Goal: Task Accomplishment & Management: Use online tool/utility

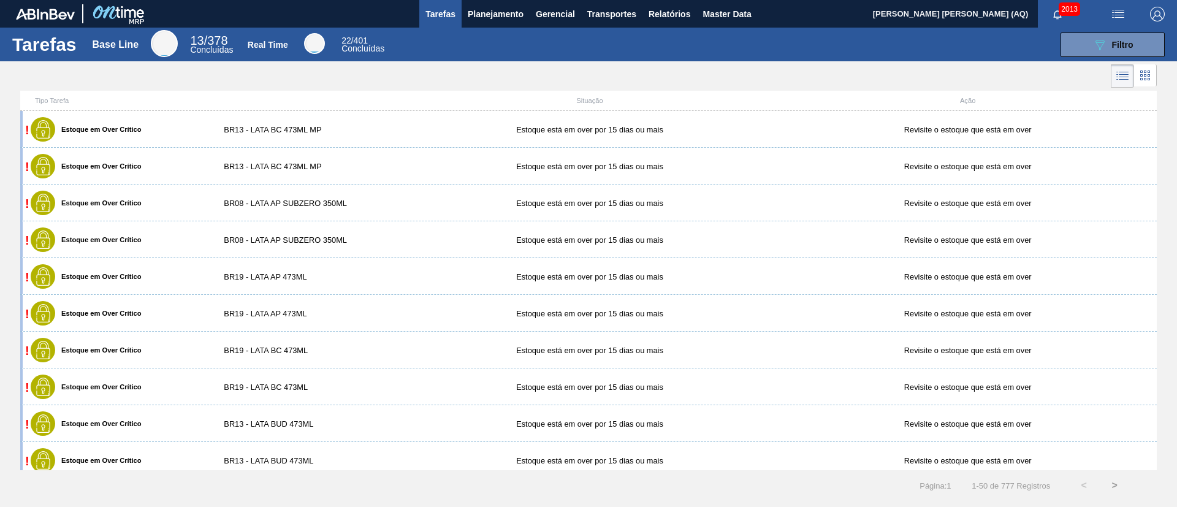
click at [514, 28] on div "Tarefas Base Line 13 / 378 Concluídas Real Time 22 / 401 Concluídas 089F7B8B-B2…" at bounding box center [588, 45] width 1177 height 34
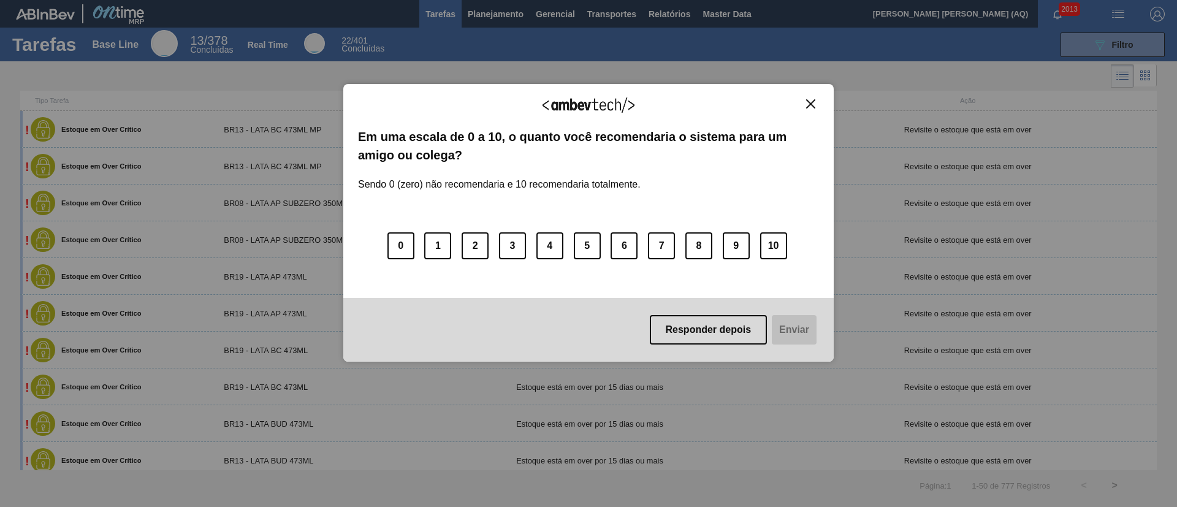
click at [815, 103] on img "Close" at bounding box center [810, 103] width 9 height 9
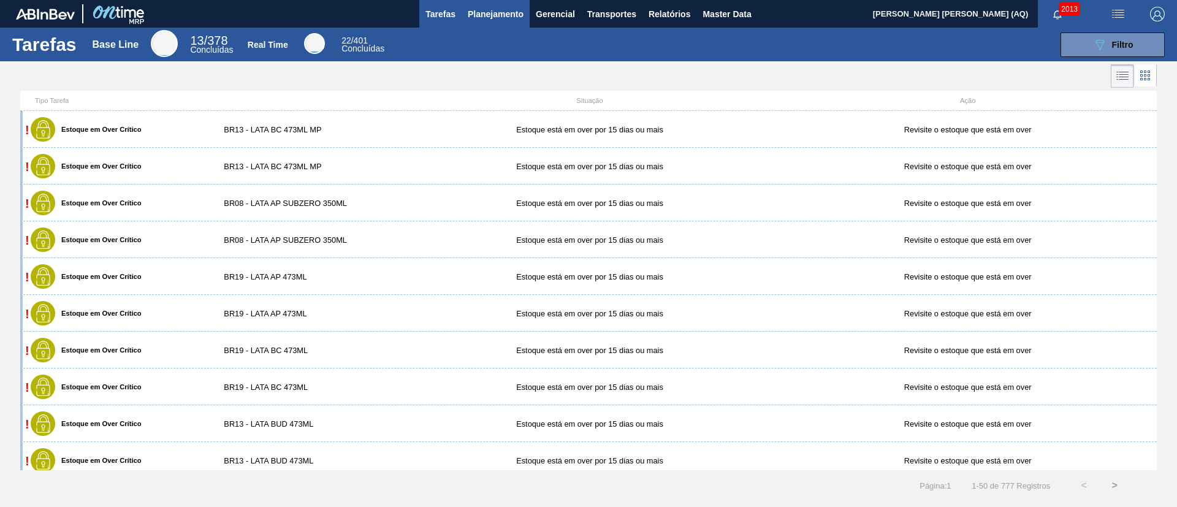
click at [476, 20] on span "Planejamento" at bounding box center [496, 14] width 56 height 15
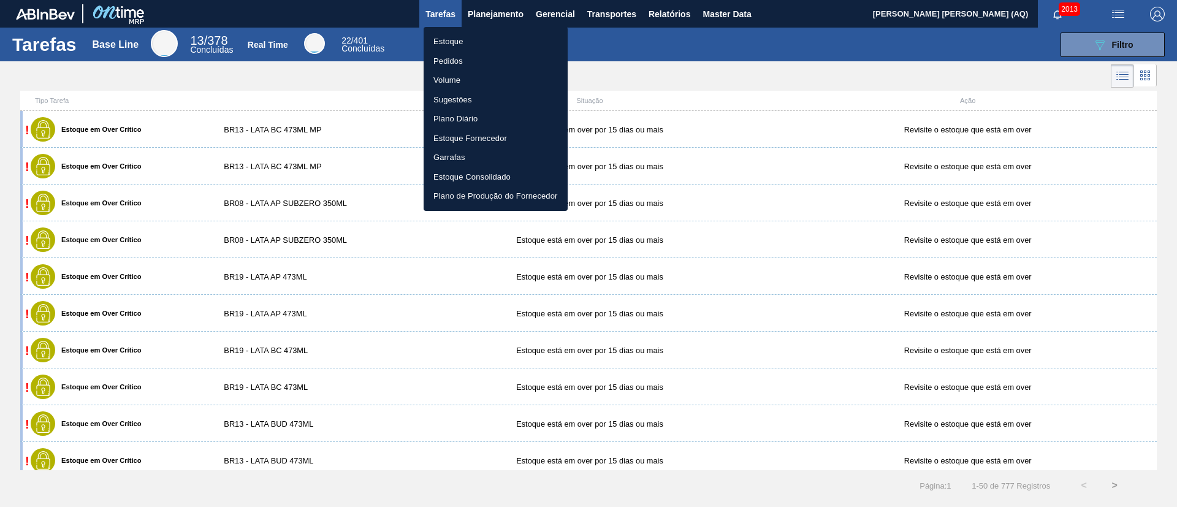
click at [447, 36] on li "Estoque" at bounding box center [496, 42] width 144 height 20
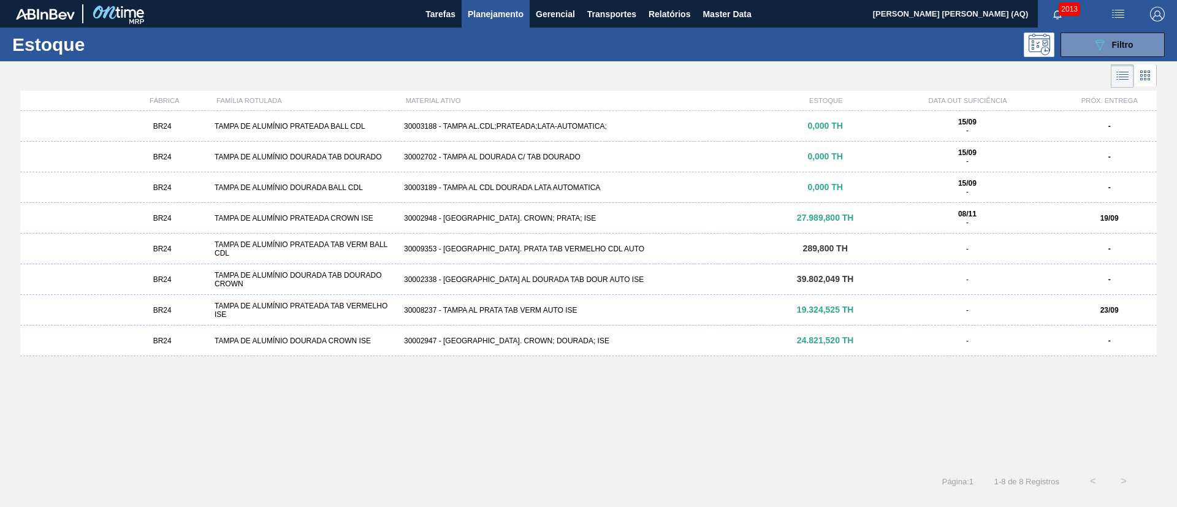
click at [740, 403] on div "BR24 TAMPA DE ALUMÍNIO PRATEADA BALL CDL 30003188 - [GEOGRAPHIC_DATA] AL.CDL;PR…" at bounding box center [588, 285] width 1137 height 348
click at [1077, 48] on button "089F7B8B-B2A5-4AFE-B5C0-19BA573D28AC Filtro" at bounding box center [1113, 44] width 104 height 25
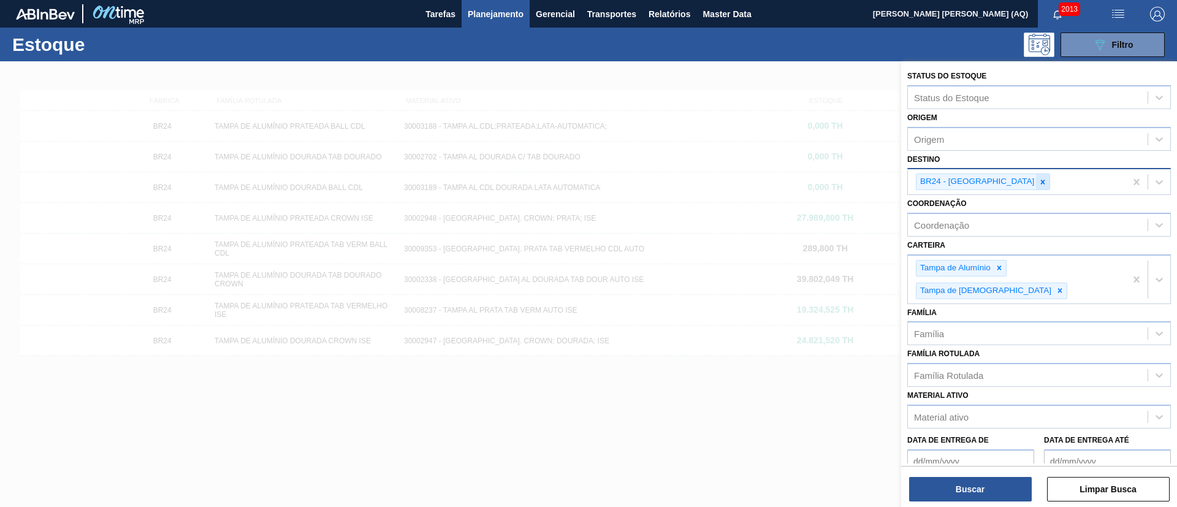
click at [1039, 180] on icon at bounding box center [1043, 182] width 9 height 9
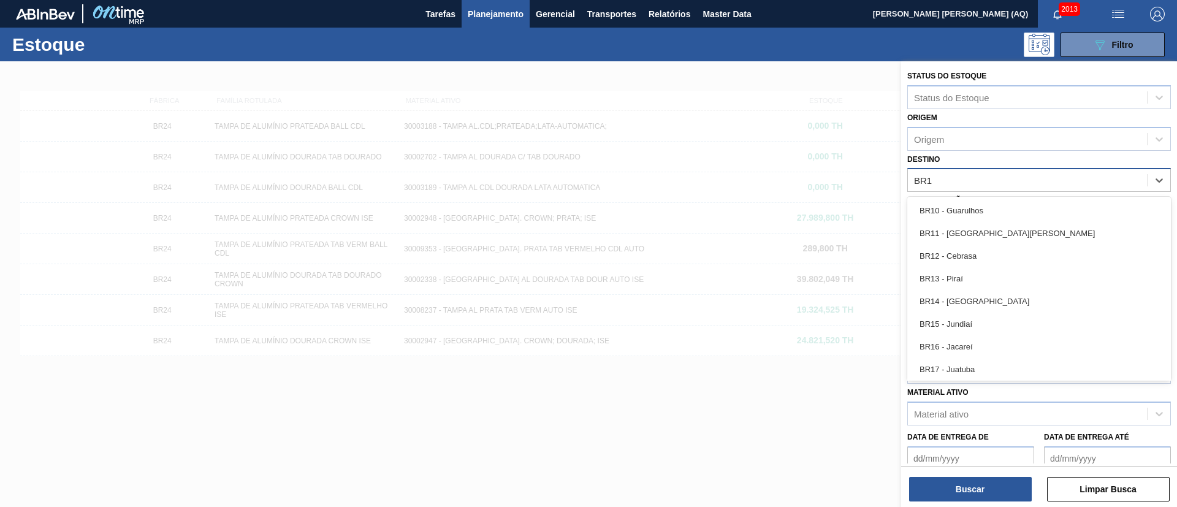
type input "BR16"
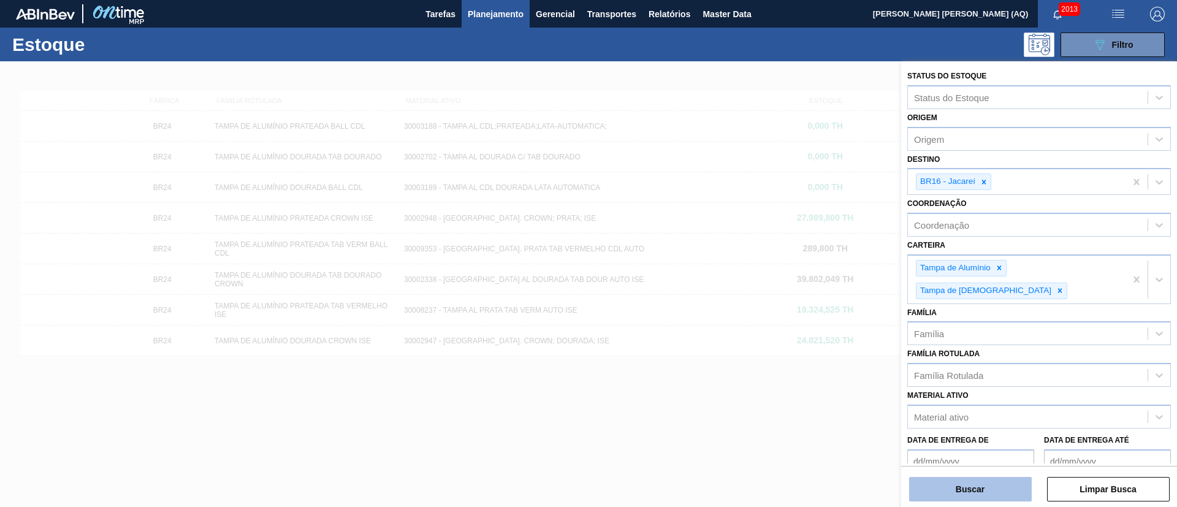
click at [968, 488] on button "Buscar" at bounding box center [970, 489] width 123 height 25
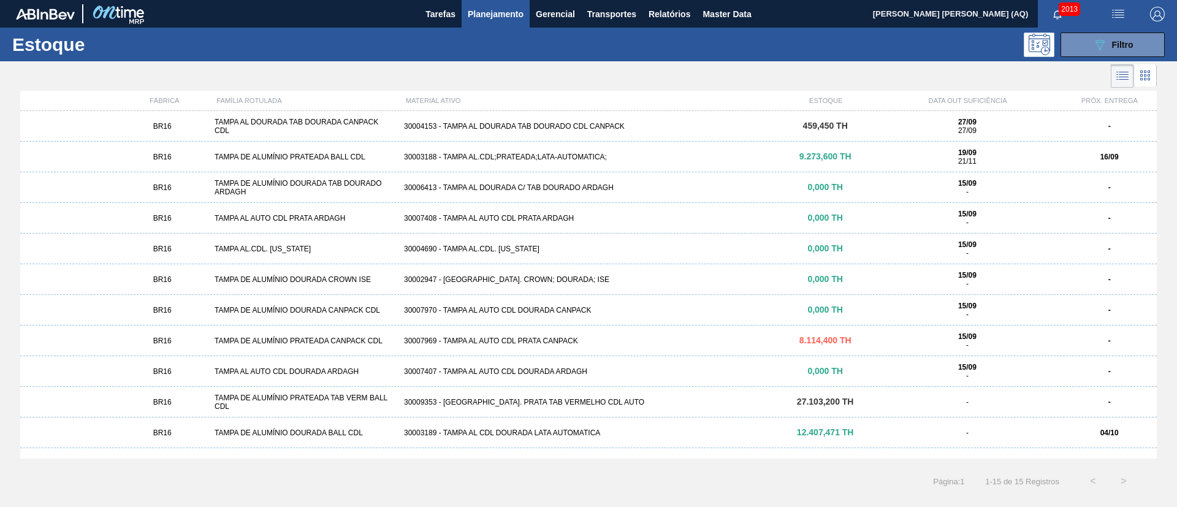
click at [594, 156] on div "30003188 - TAMPA AL.CDL;PRATEADA;LATA-AUTOMATICA;" at bounding box center [588, 157] width 379 height 9
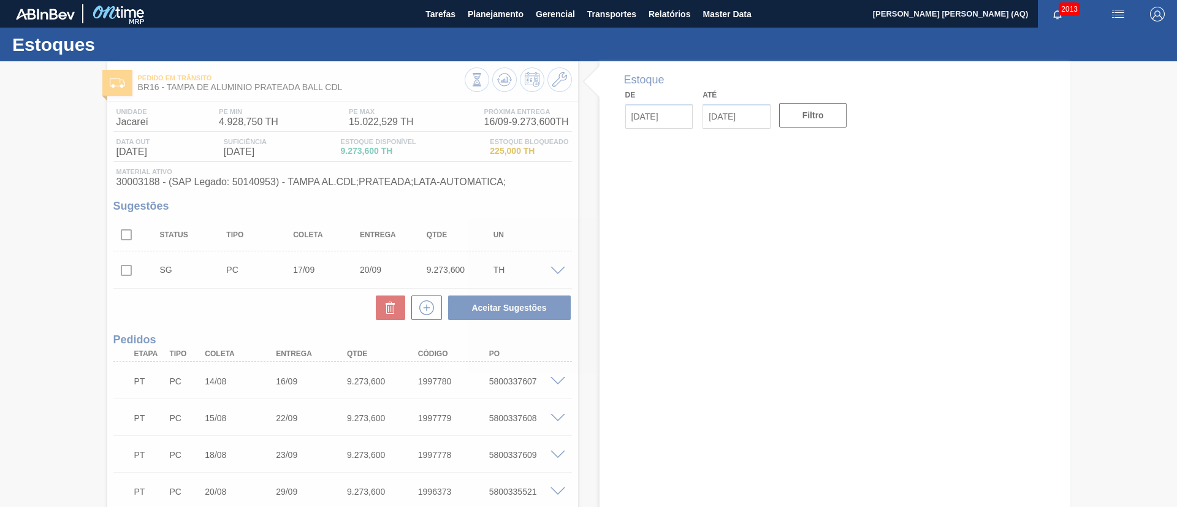
type input "[DATE]"
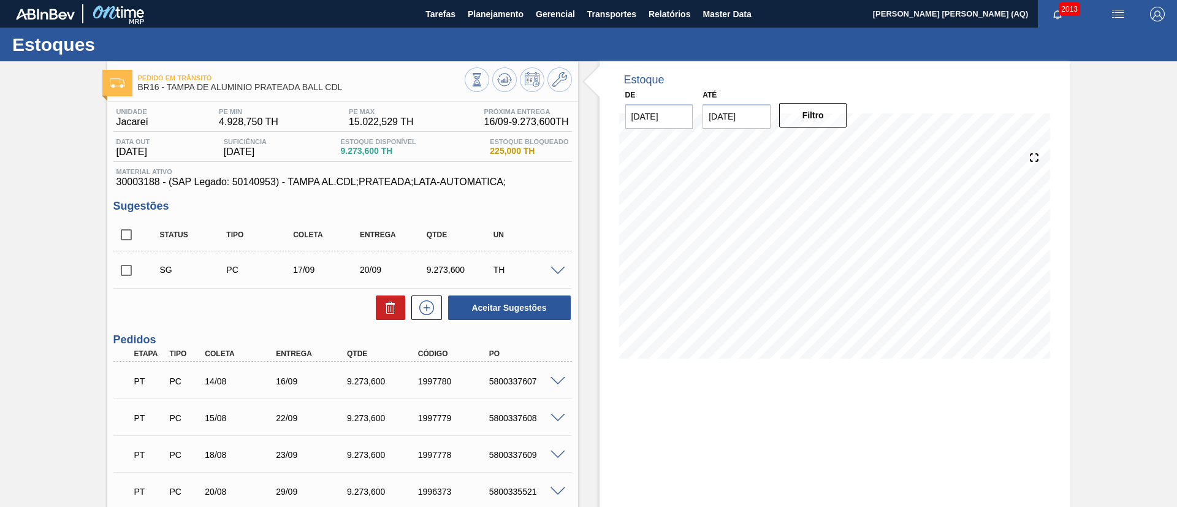
click at [556, 271] on span at bounding box center [558, 271] width 15 height 9
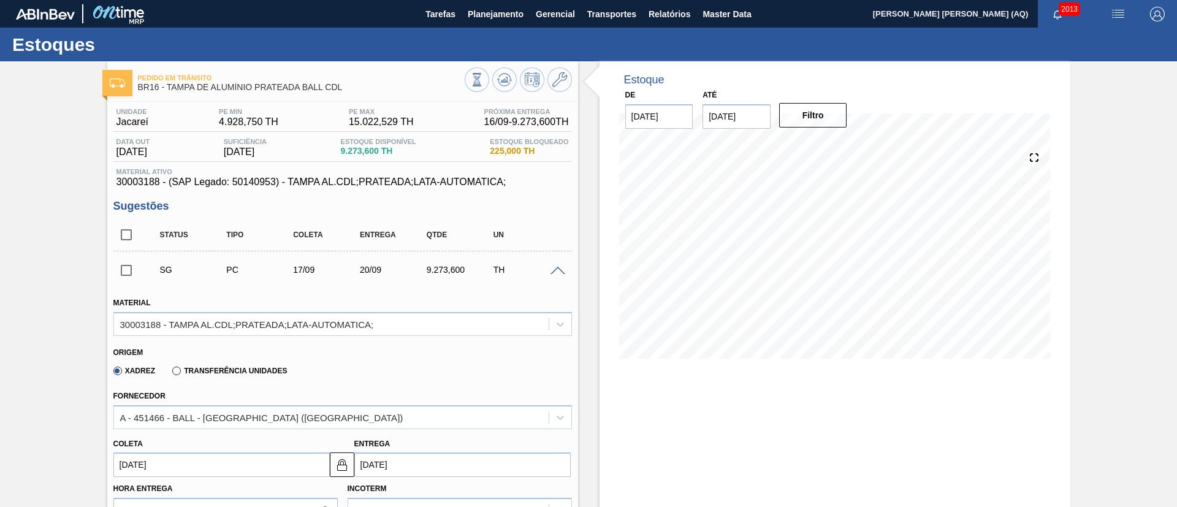
scroll to position [92, 0]
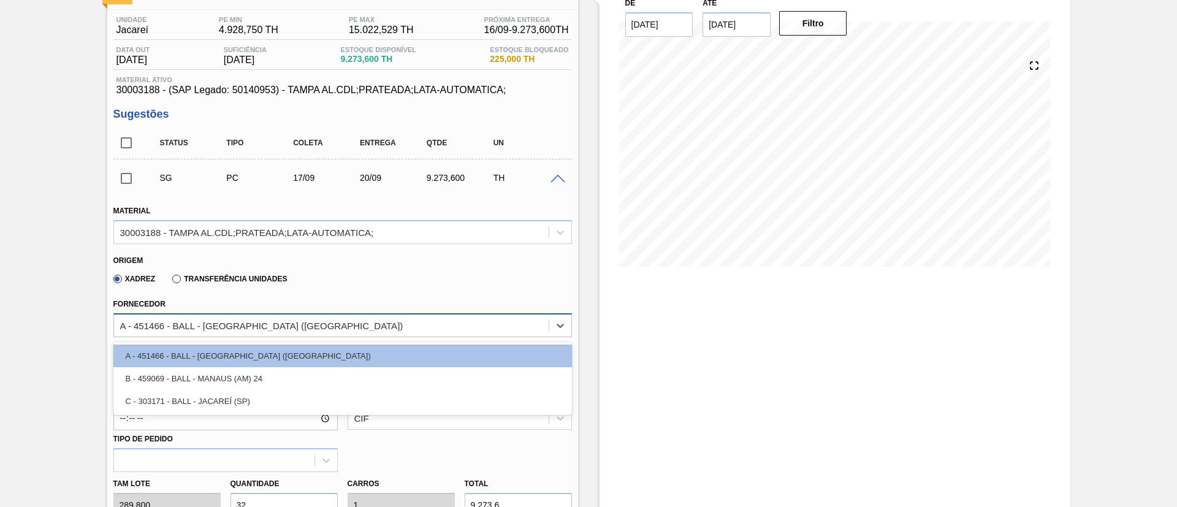
click at [346, 327] on div "A - 451466 - BALL - [GEOGRAPHIC_DATA] ([GEOGRAPHIC_DATA])" at bounding box center [331, 325] width 435 height 18
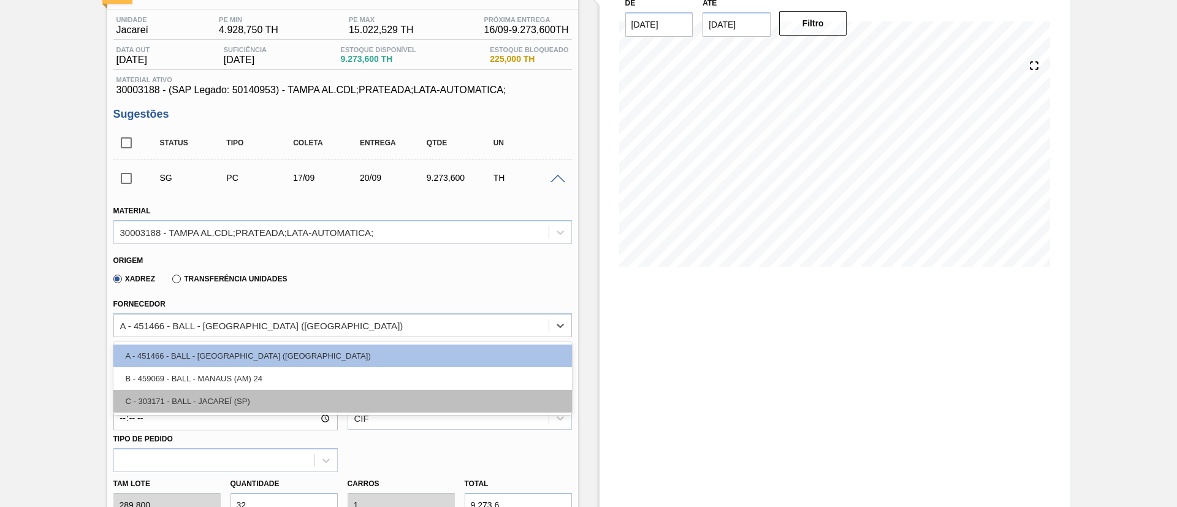
click at [353, 395] on div "C - 303171 - BALL - JACAREÍ (SP)" at bounding box center [342, 401] width 459 height 23
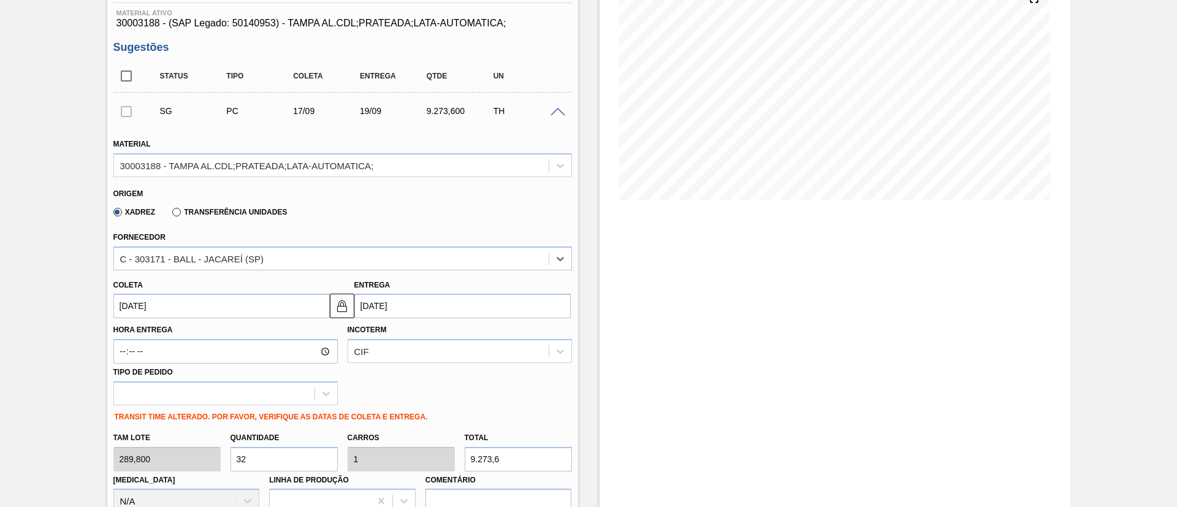
scroll to position [184, 0]
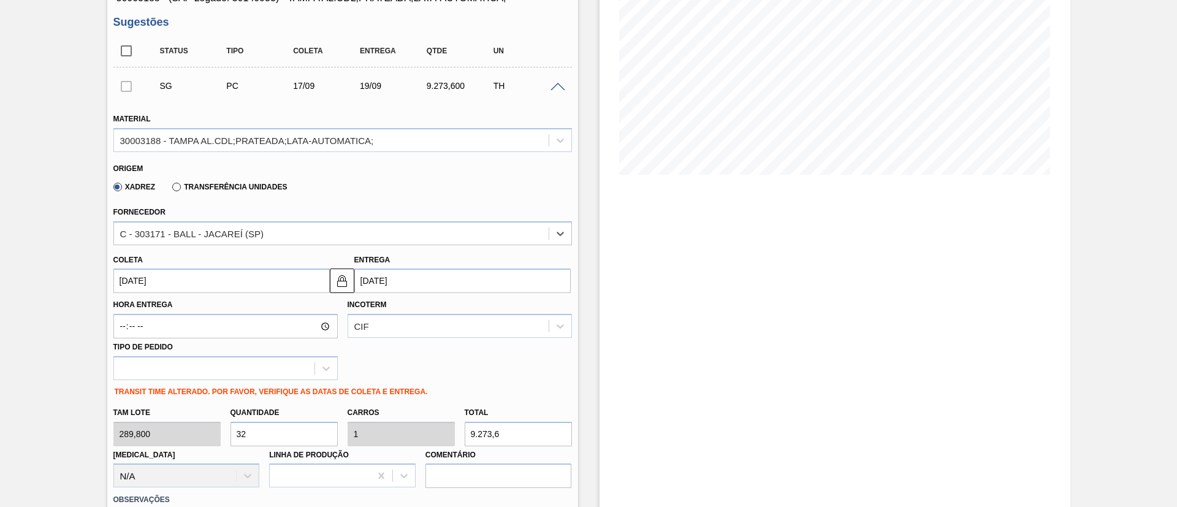
click at [460, 353] on div "Hora Entrega Incoterm CIF Tipo de pedido" at bounding box center [343, 336] width 468 height 87
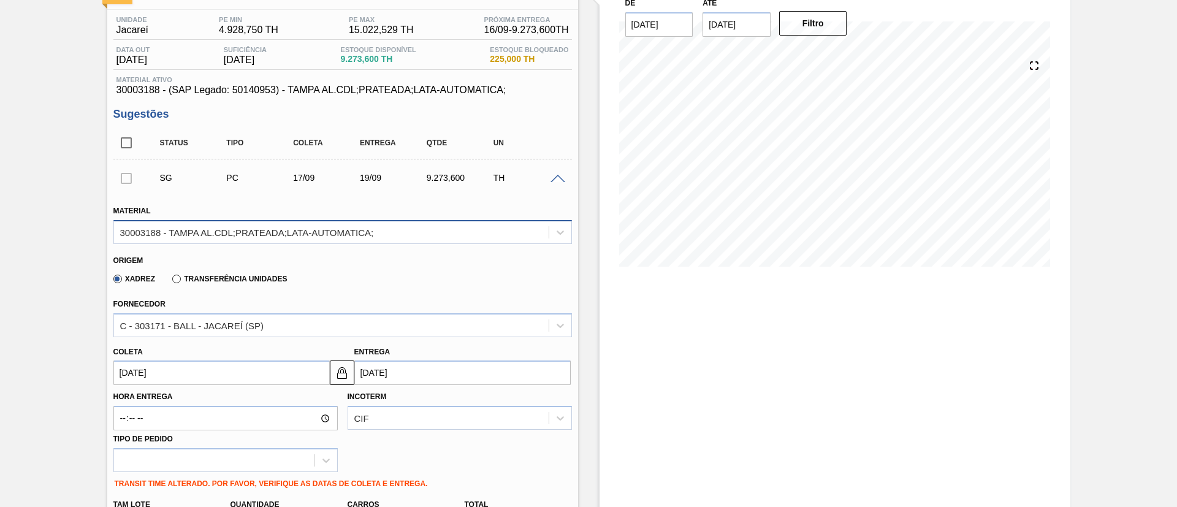
click at [387, 239] on div "30003188 - TAMPA AL.CDL;PRATEADA;LATA-AUTOMATICA;" at bounding box center [331, 232] width 435 height 18
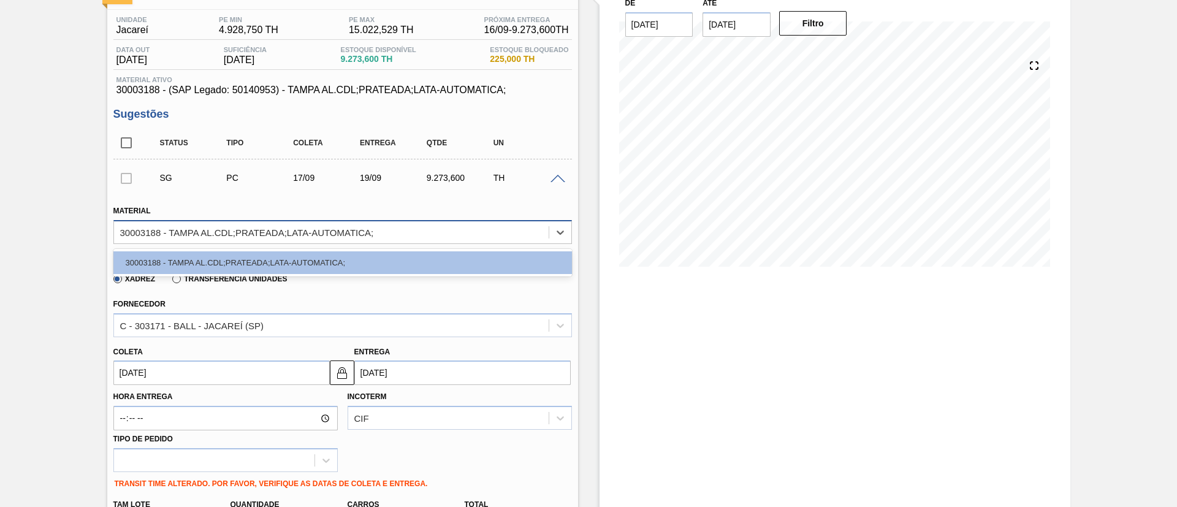
click at [392, 239] on div "30003188 - TAMPA AL.CDL;PRATEADA;LATA-AUTOMATICA;" at bounding box center [331, 232] width 435 height 18
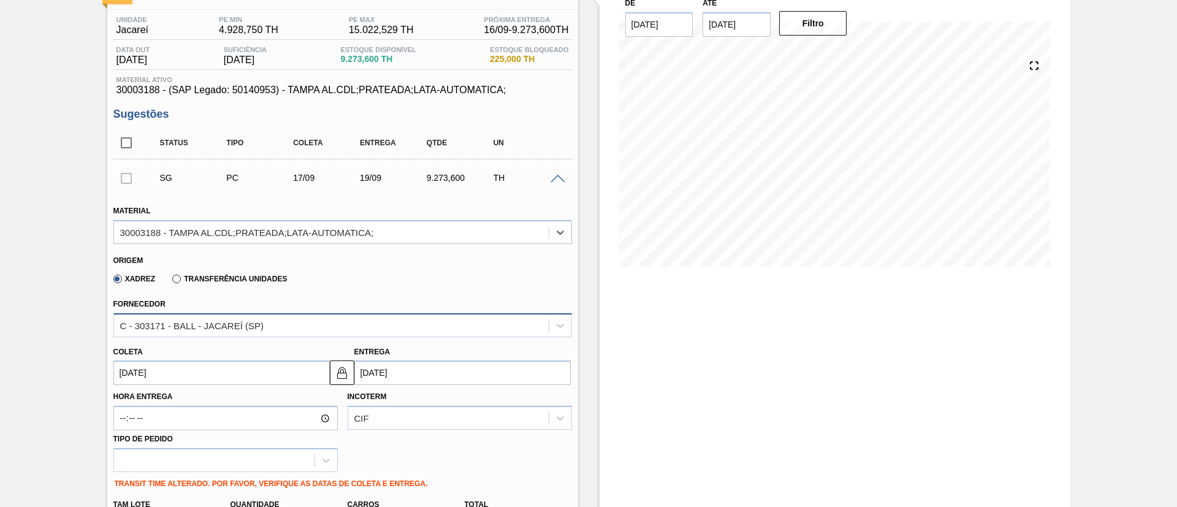
click at [397, 327] on div "C - 303171 - BALL - JACAREÍ (SP)" at bounding box center [331, 325] width 435 height 18
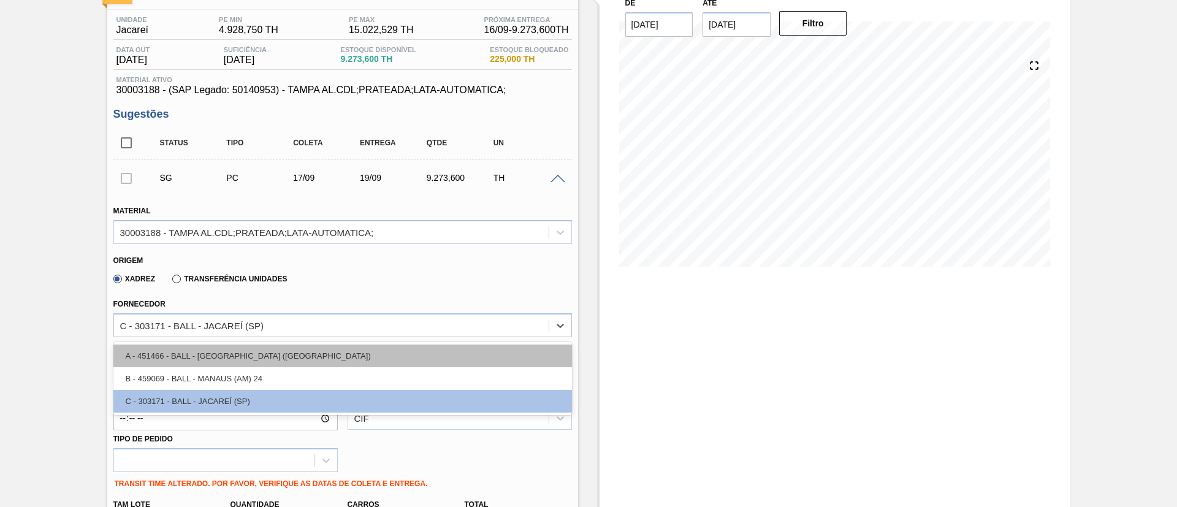
click at [384, 356] on div "A - 451466 - BALL - [GEOGRAPHIC_DATA] ([GEOGRAPHIC_DATA])" at bounding box center [342, 356] width 459 height 23
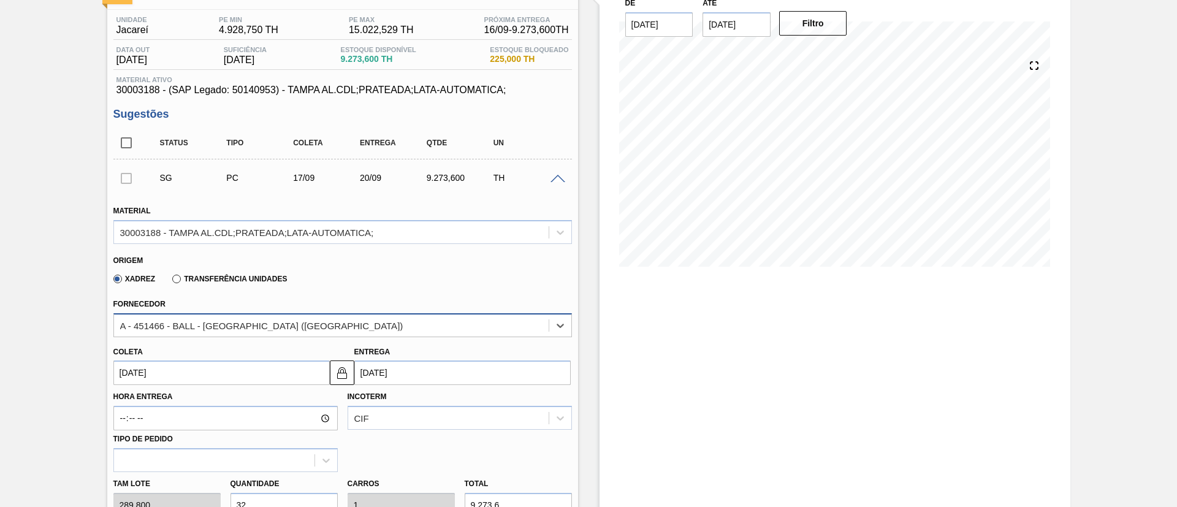
click at [421, 325] on div "A - 451466 - BALL - [GEOGRAPHIC_DATA] ([GEOGRAPHIC_DATA])" at bounding box center [331, 325] width 435 height 18
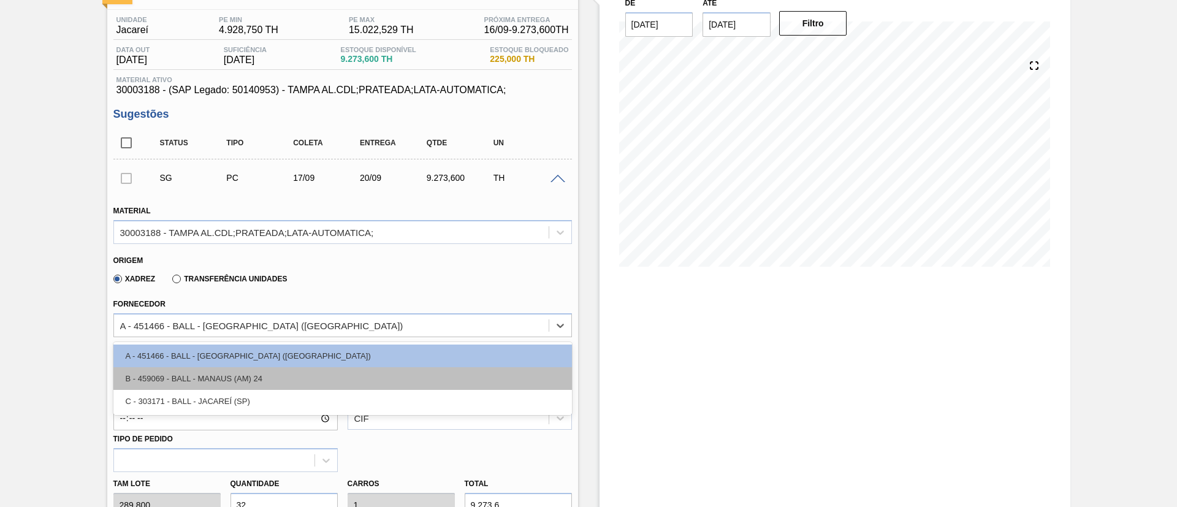
click at [416, 374] on div "B - 459069 - BALL - MANAUS (AM) 24" at bounding box center [342, 378] width 459 height 23
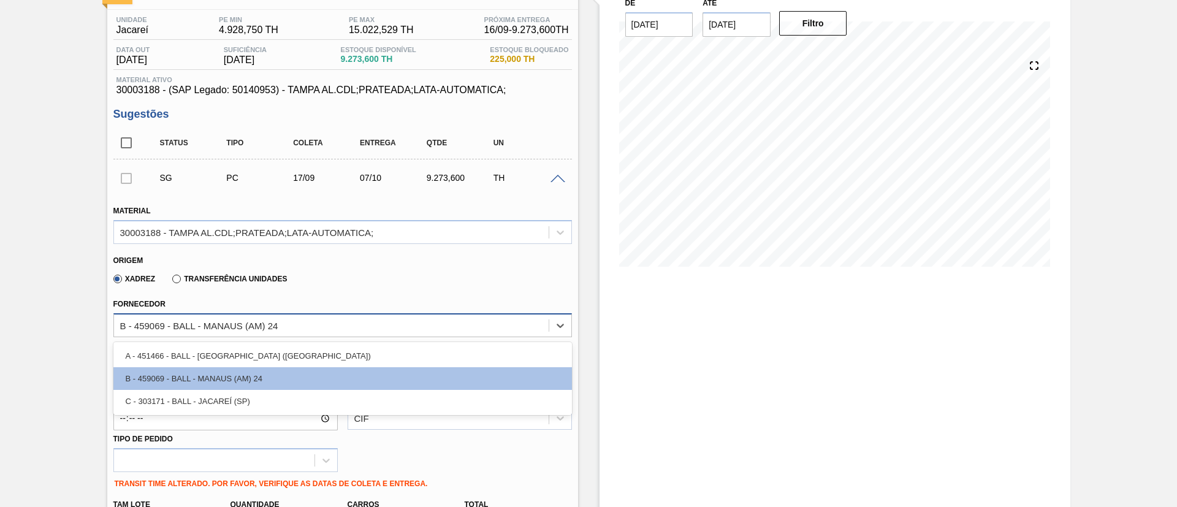
click at [413, 337] on div "B - 459069 - BALL - MANAUS (AM) 24" at bounding box center [342, 325] width 459 height 24
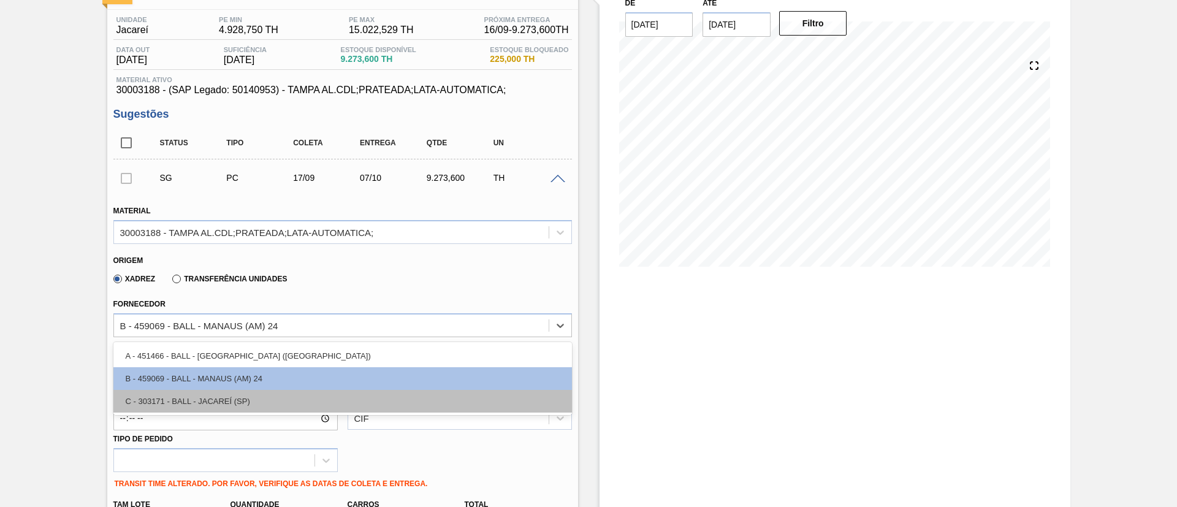
click at [405, 392] on div "C - 303171 - BALL - JACAREÍ (SP)" at bounding box center [342, 401] width 459 height 23
type input "[DATE]"
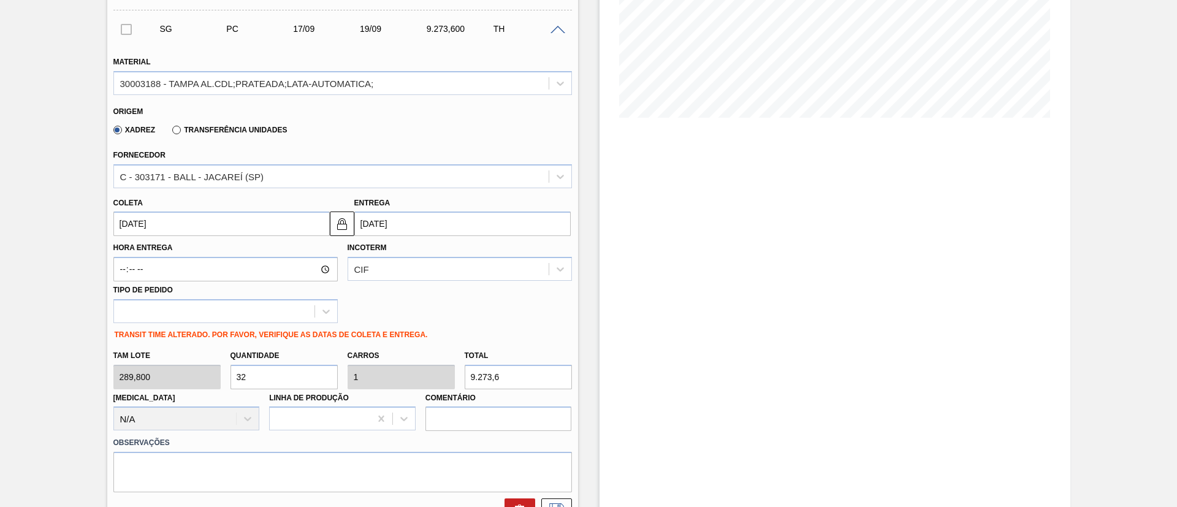
scroll to position [368, 0]
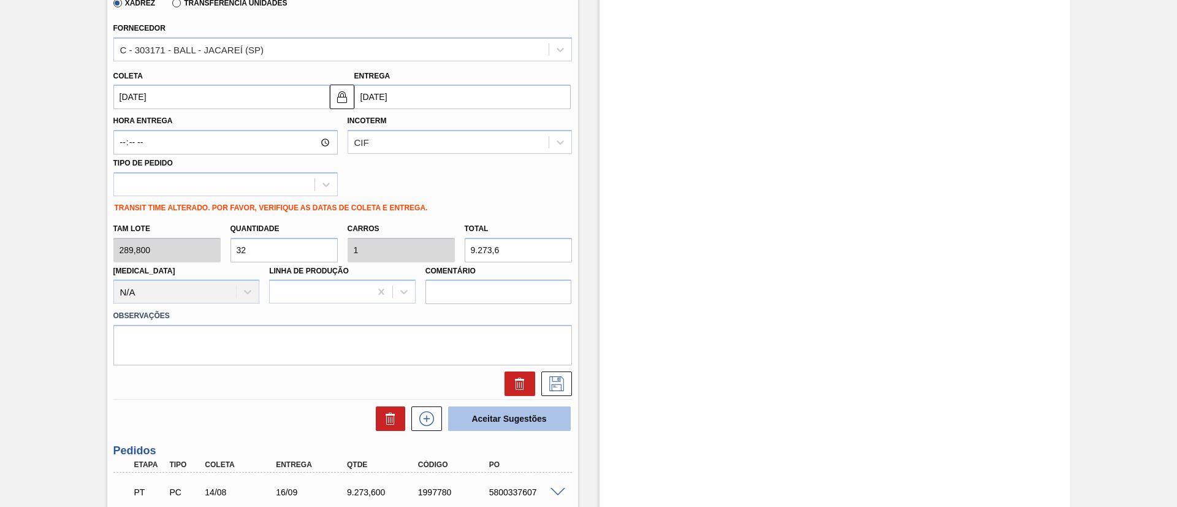
click at [500, 416] on button "Aceitar Sugestões" at bounding box center [509, 418] width 123 height 25
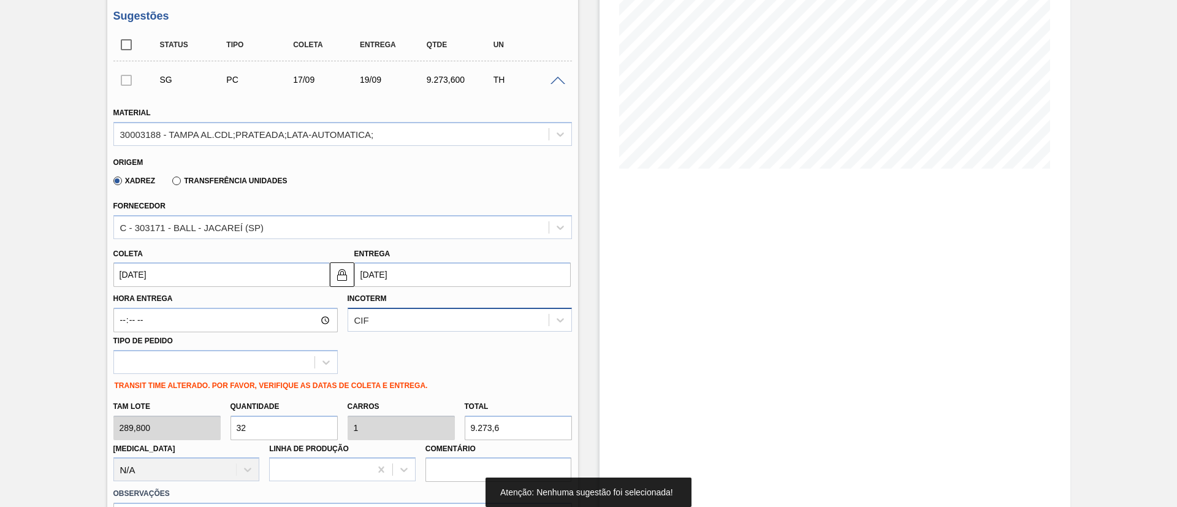
scroll to position [184, 0]
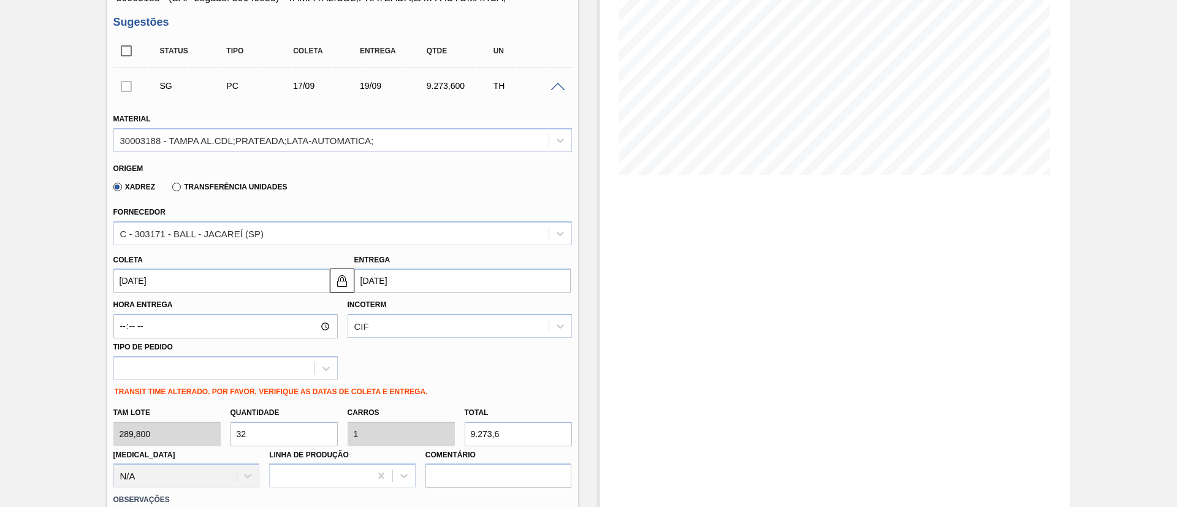
click at [126, 87] on div at bounding box center [126, 86] width 26 height 25
click at [126, 90] on div at bounding box center [126, 86] width 26 height 25
click at [129, 85] on div at bounding box center [126, 86] width 26 height 25
click at [557, 86] on span at bounding box center [558, 87] width 15 height 9
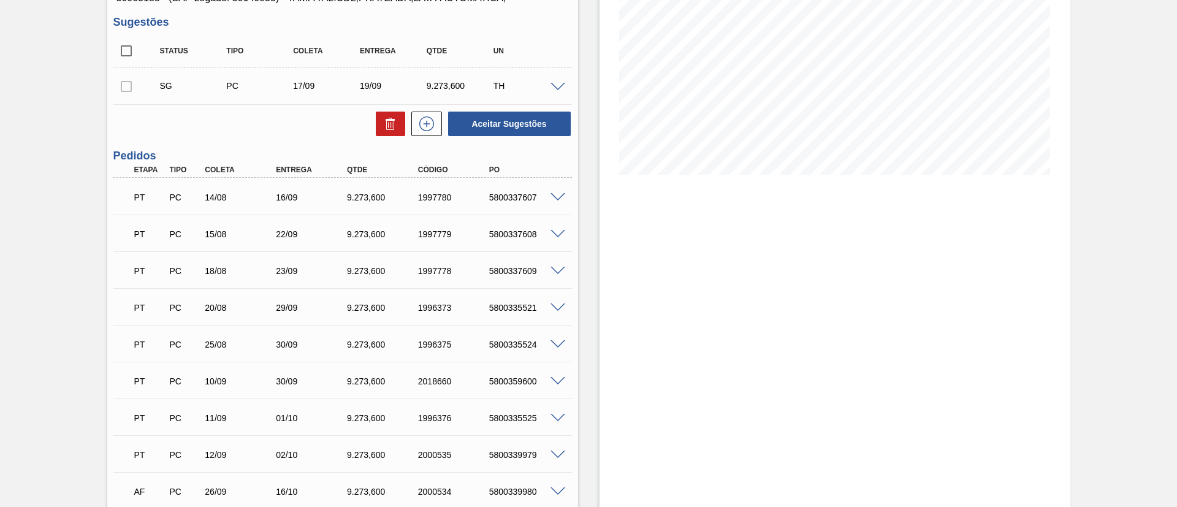
click at [125, 88] on div at bounding box center [126, 86] width 26 height 25
click at [128, 86] on div at bounding box center [126, 86] width 26 height 25
click at [560, 91] on div "SG PC 17/09 19/09 9.273,600 TH" at bounding box center [342, 86] width 459 height 31
click at [553, 87] on span at bounding box center [558, 87] width 15 height 9
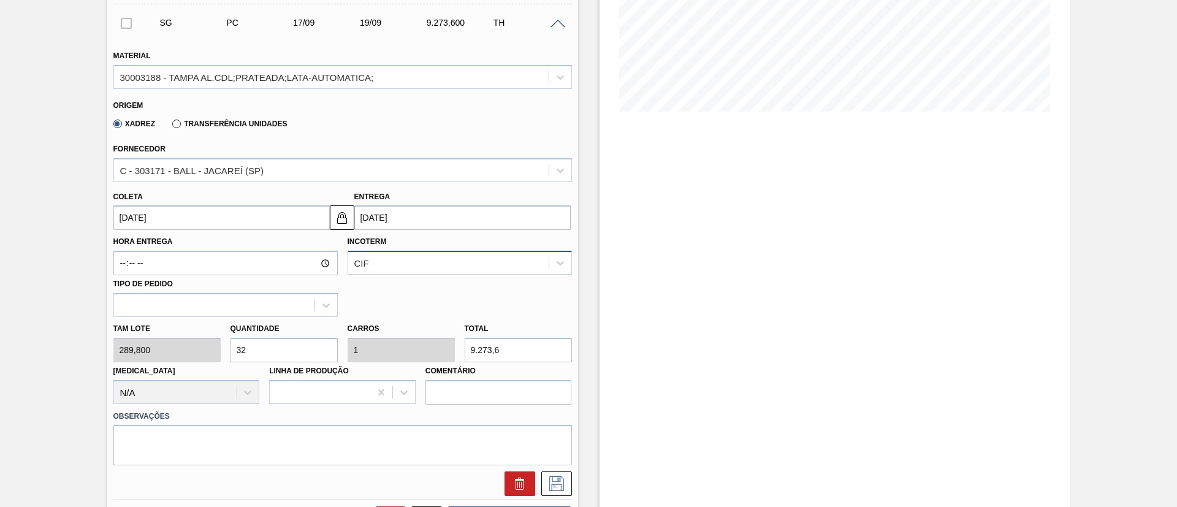
scroll to position [276, 0]
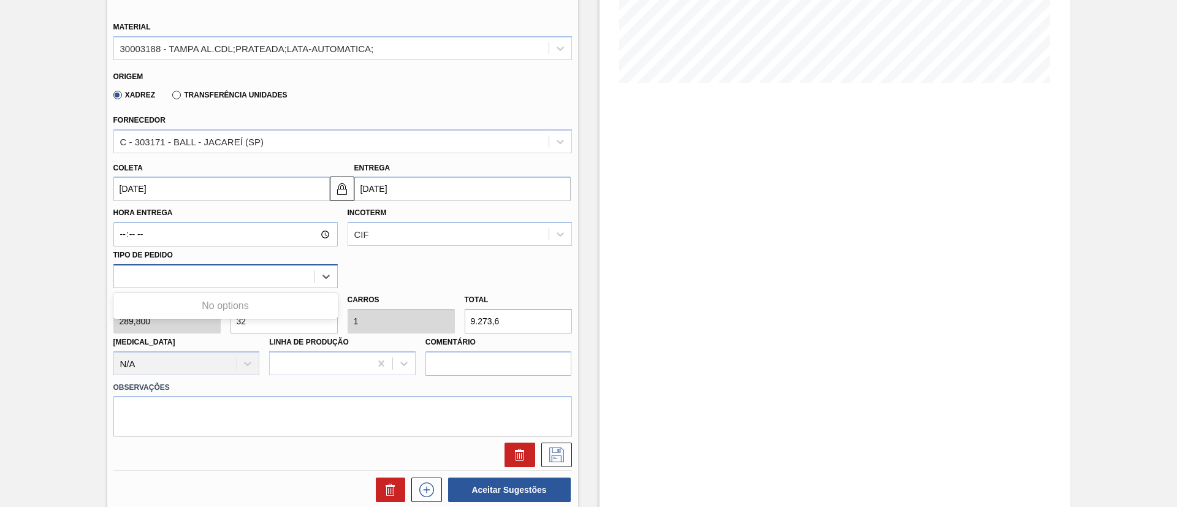
click at [291, 277] on div at bounding box center [214, 276] width 200 height 18
click at [399, 275] on div "Hora Entrega Incoterm CIF Tipo de pedido Use Up and Down to choose options, pre…" at bounding box center [343, 244] width 468 height 87
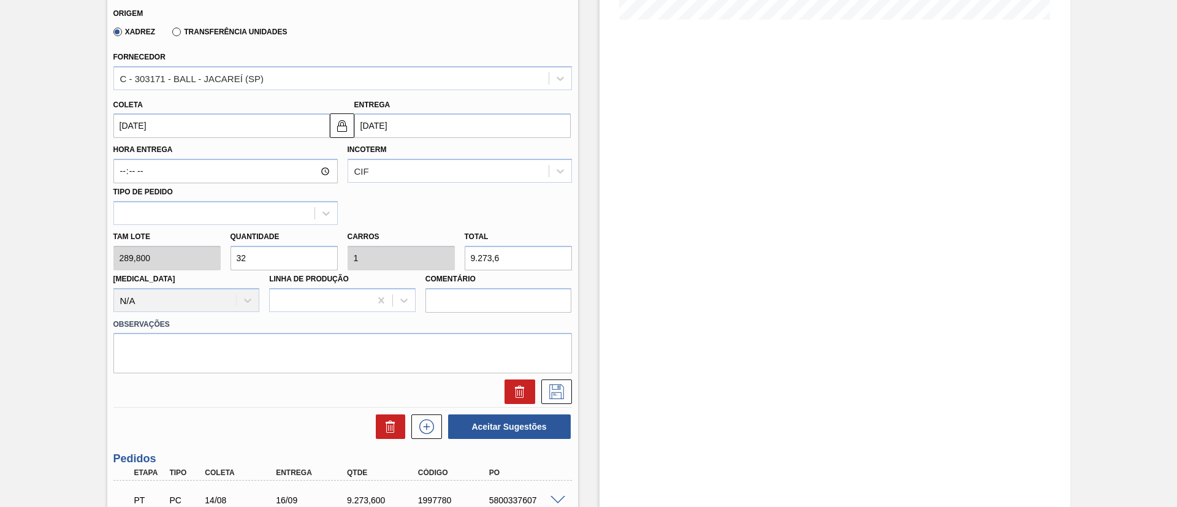
scroll to position [368, 0]
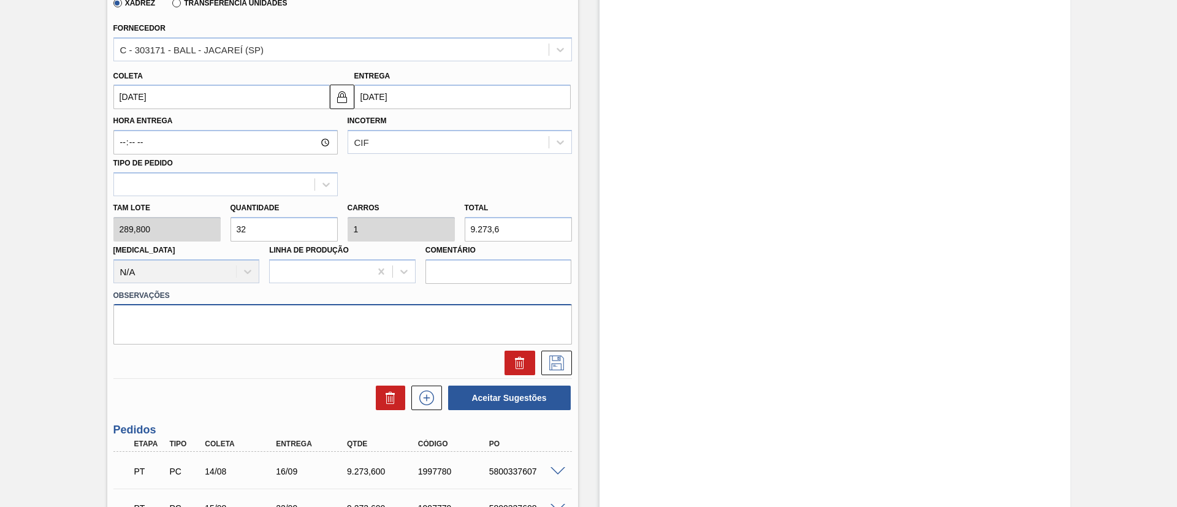
click at [325, 318] on textarea at bounding box center [342, 324] width 459 height 40
type textarea "Virada de xadrez (BRAM -> BRJC)"
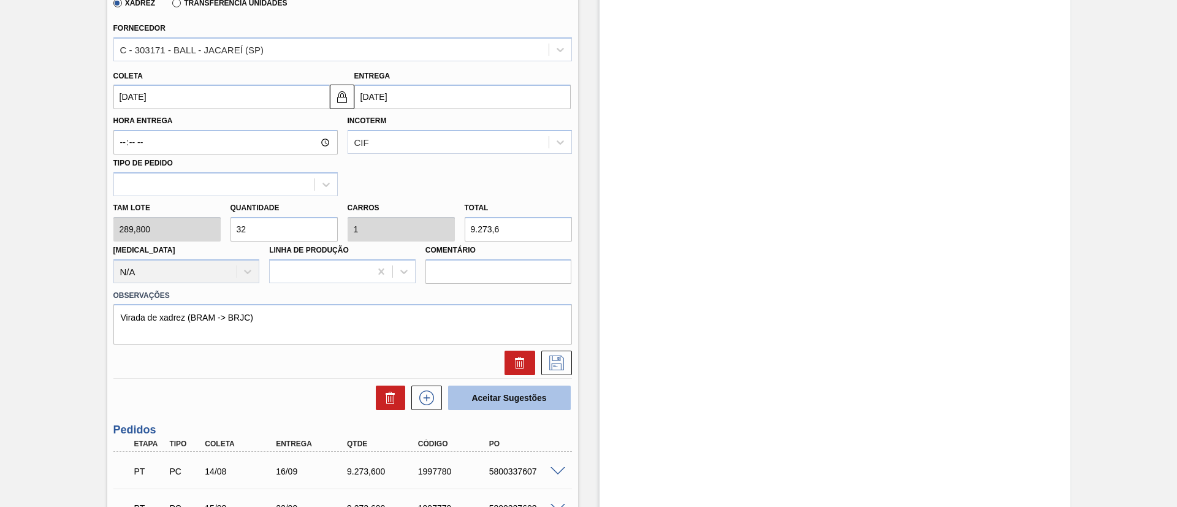
click at [492, 391] on button "Aceitar Sugestões" at bounding box center [509, 398] width 123 height 25
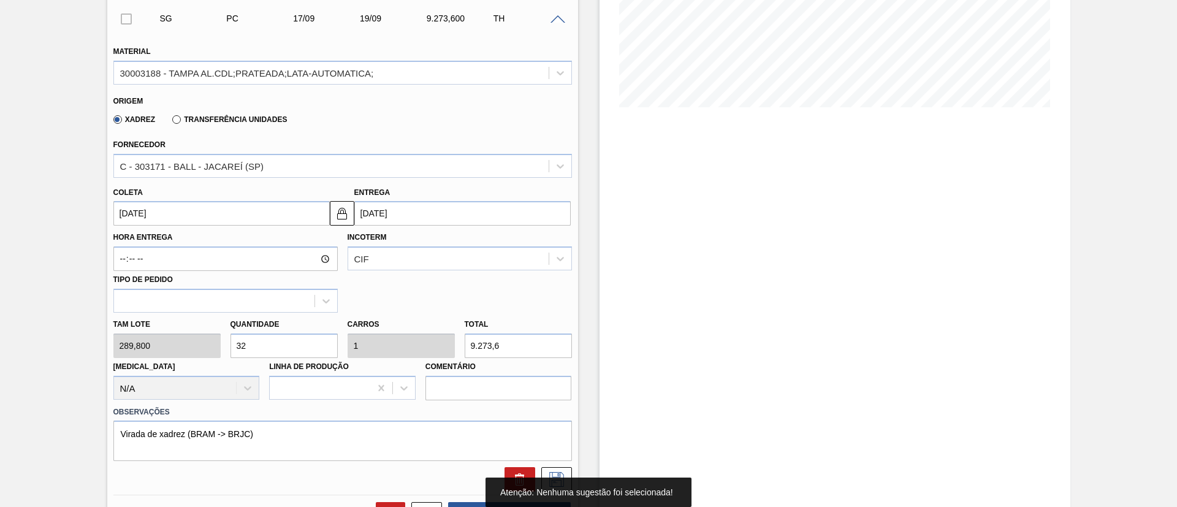
scroll to position [92, 0]
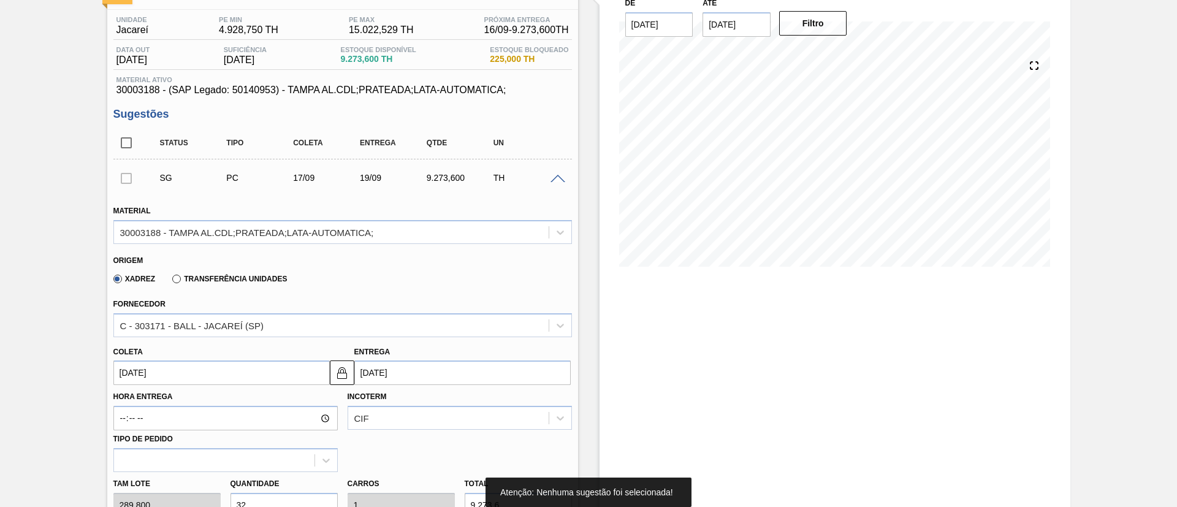
click at [127, 182] on div at bounding box center [126, 178] width 26 height 25
click at [126, 178] on div at bounding box center [126, 178] width 26 height 25
click at [153, 177] on div "SG" at bounding box center [185, 178] width 67 height 10
click at [130, 148] on input "checkbox" at bounding box center [126, 143] width 26 height 26
click at [554, 175] on span at bounding box center [558, 179] width 15 height 9
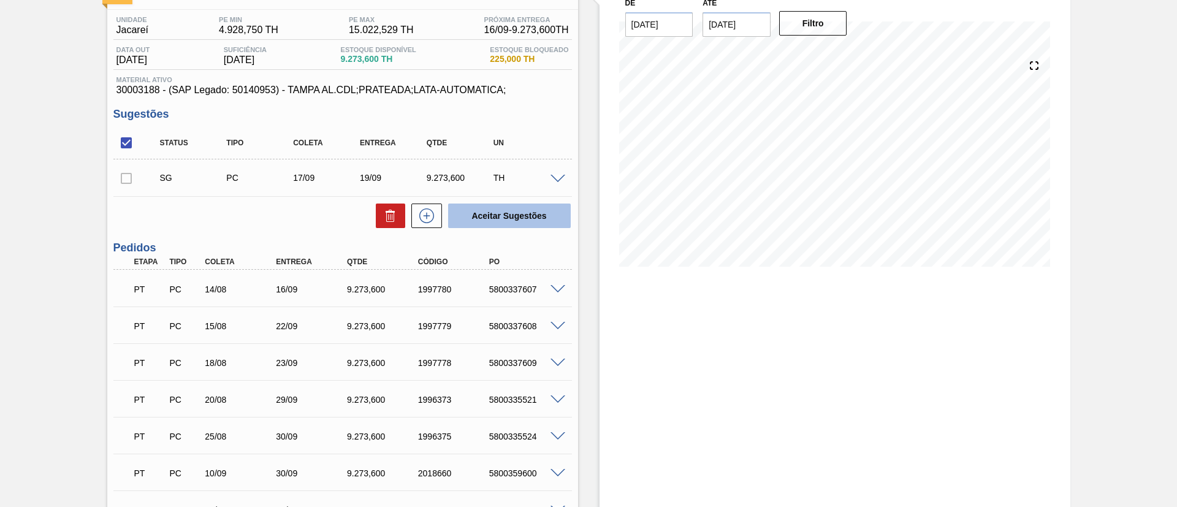
click at [550, 212] on button "Aceitar Sugestões" at bounding box center [509, 216] width 123 height 25
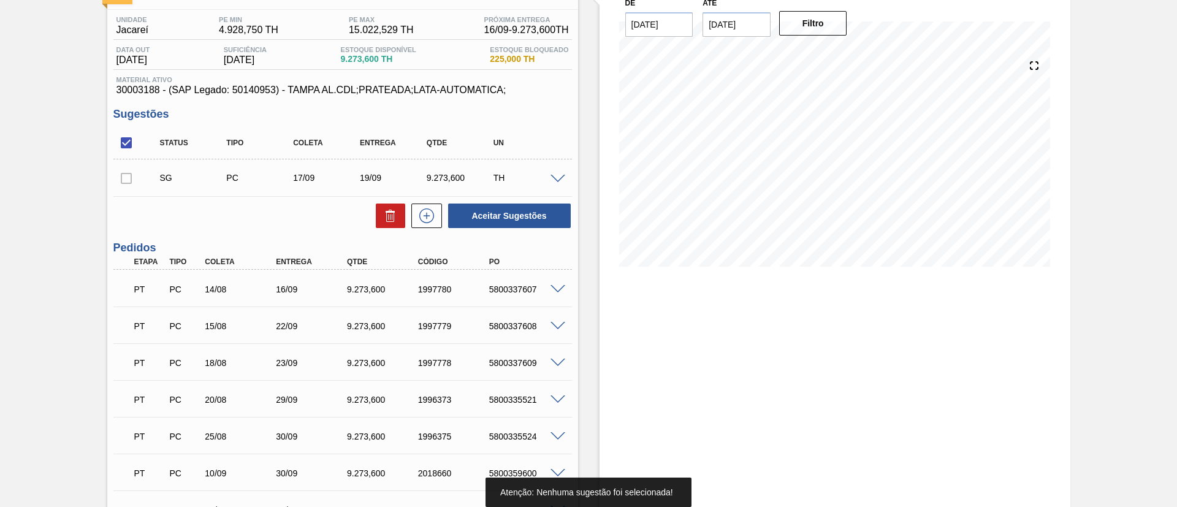
click at [129, 145] on input "checkbox" at bounding box center [126, 143] width 26 height 26
checkbox input "false"
click at [562, 178] on span at bounding box center [558, 179] width 15 height 9
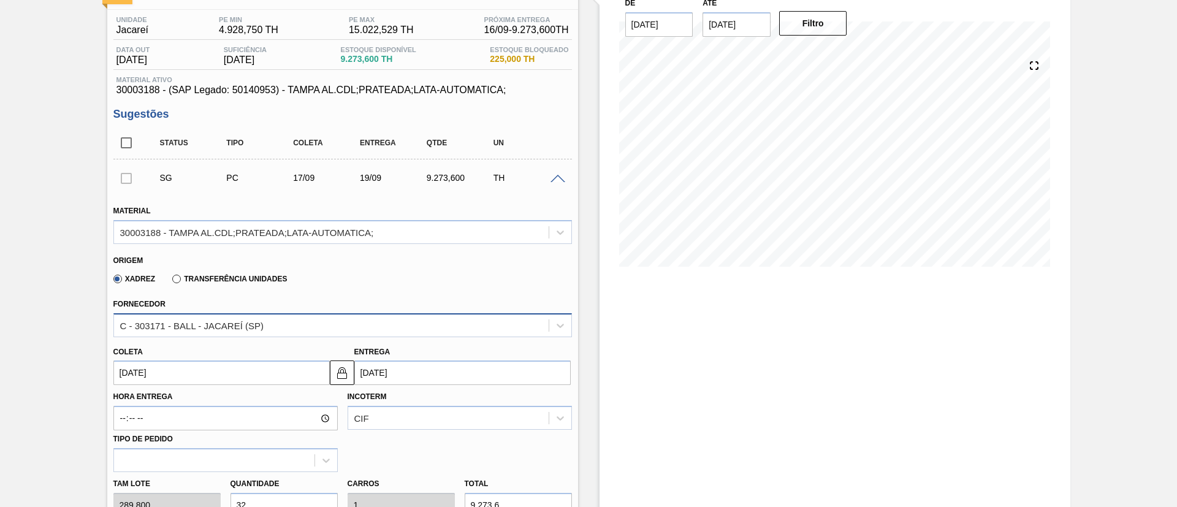
click at [184, 317] on div "C - 303171 - BALL - JACAREÍ (SP)" at bounding box center [331, 325] width 435 height 18
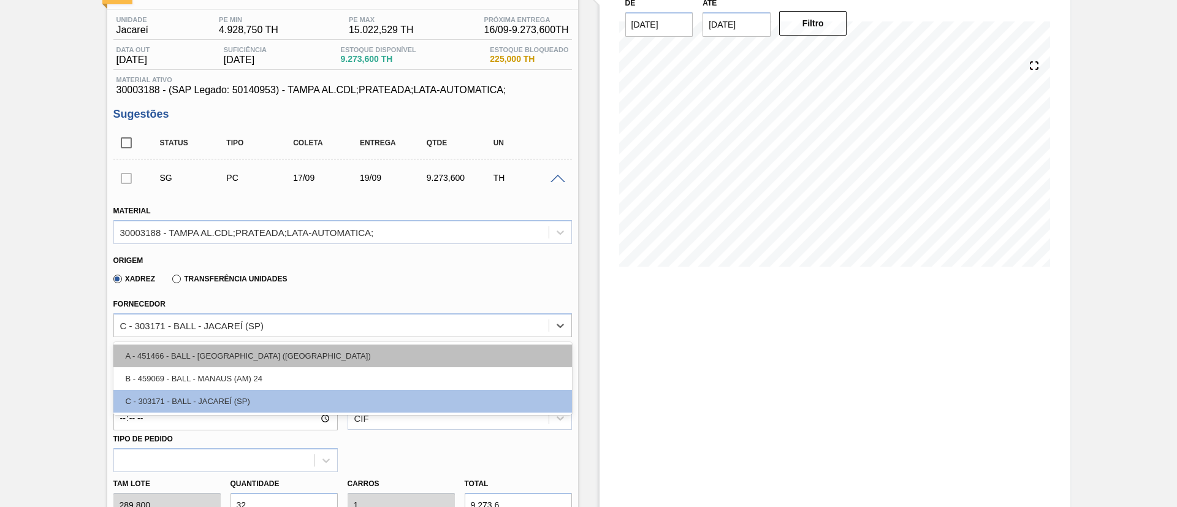
click at [214, 357] on div "A - 451466 - BALL - [GEOGRAPHIC_DATA] ([GEOGRAPHIC_DATA])" at bounding box center [342, 356] width 459 height 23
type input "[DATE]"
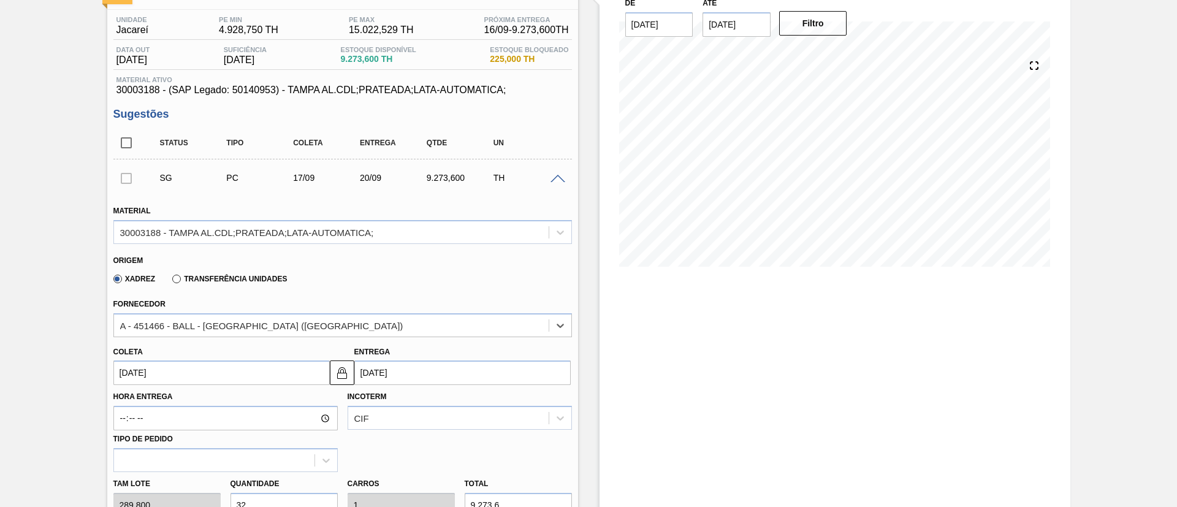
click at [380, 189] on div "SG PC 17/09 20/09 9.273,600 TH" at bounding box center [352, 178] width 400 height 25
click at [132, 177] on div at bounding box center [126, 178] width 26 height 25
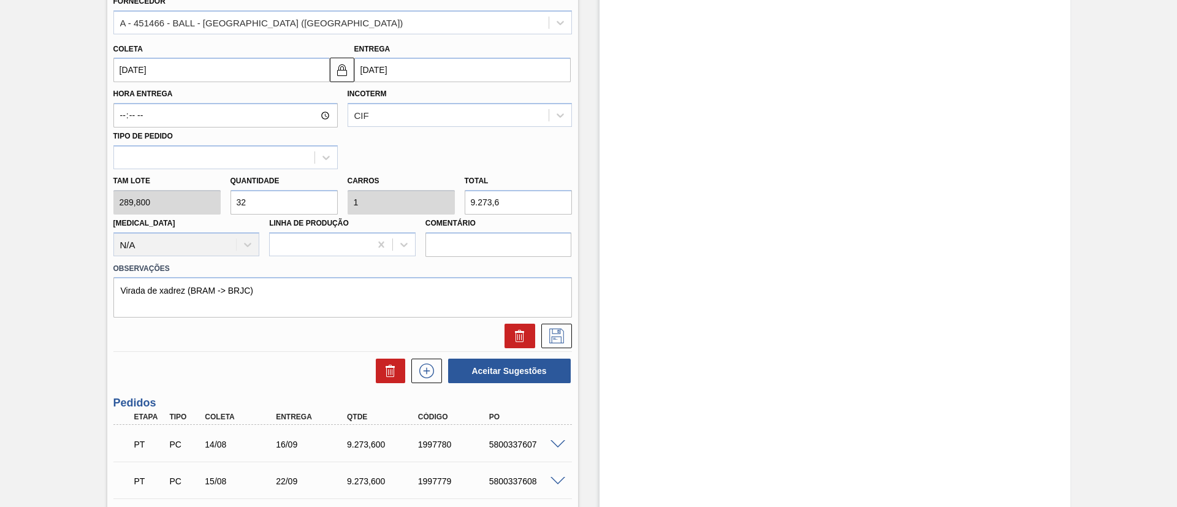
scroll to position [644, 0]
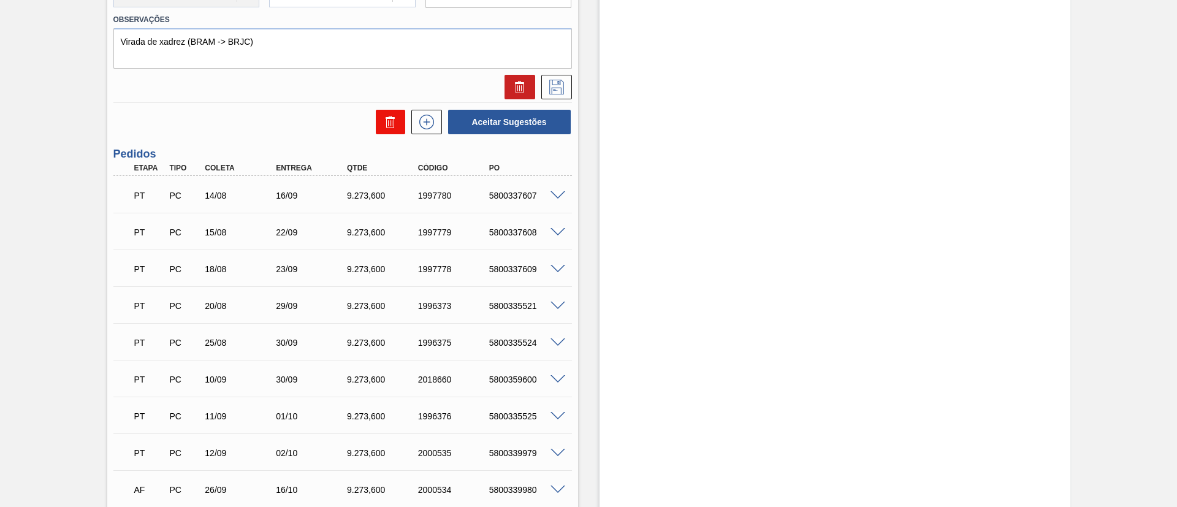
click at [388, 123] on icon at bounding box center [390, 122] width 15 height 15
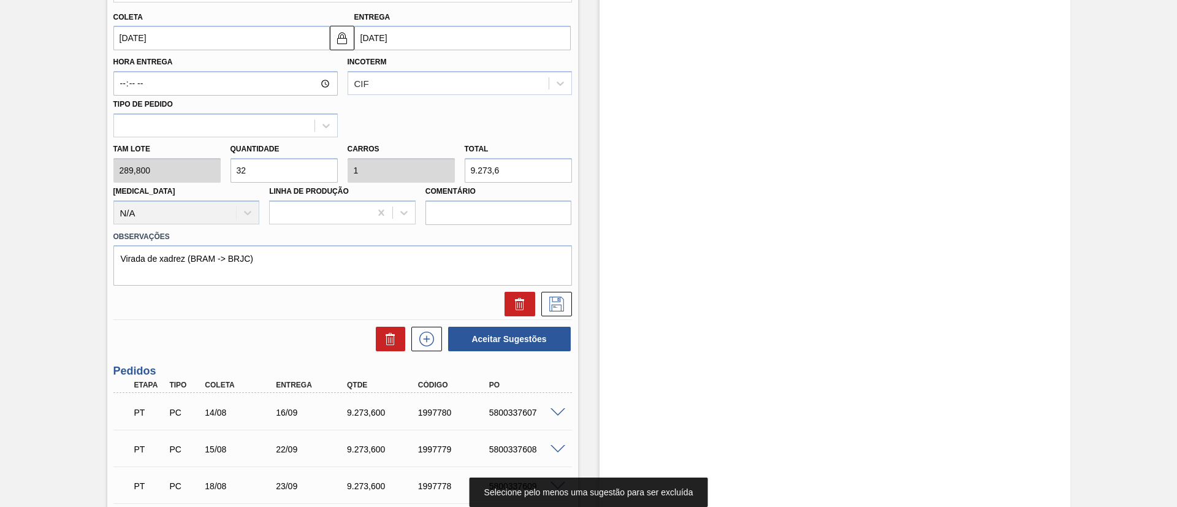
scroll to position [276, 0]
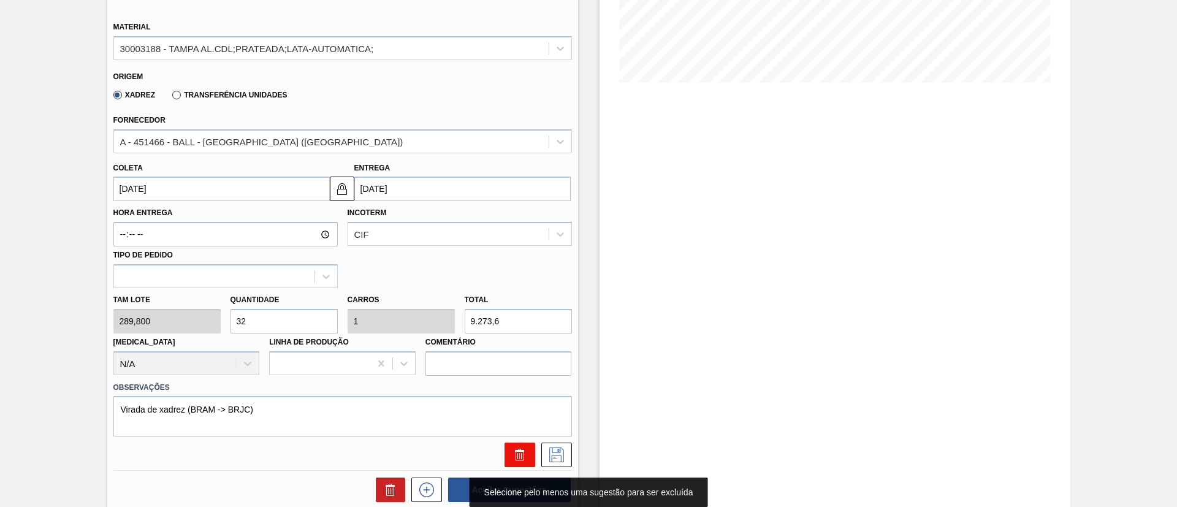
click at [523, 455] on icon at bounding box center [520, 455] width 15 height 15
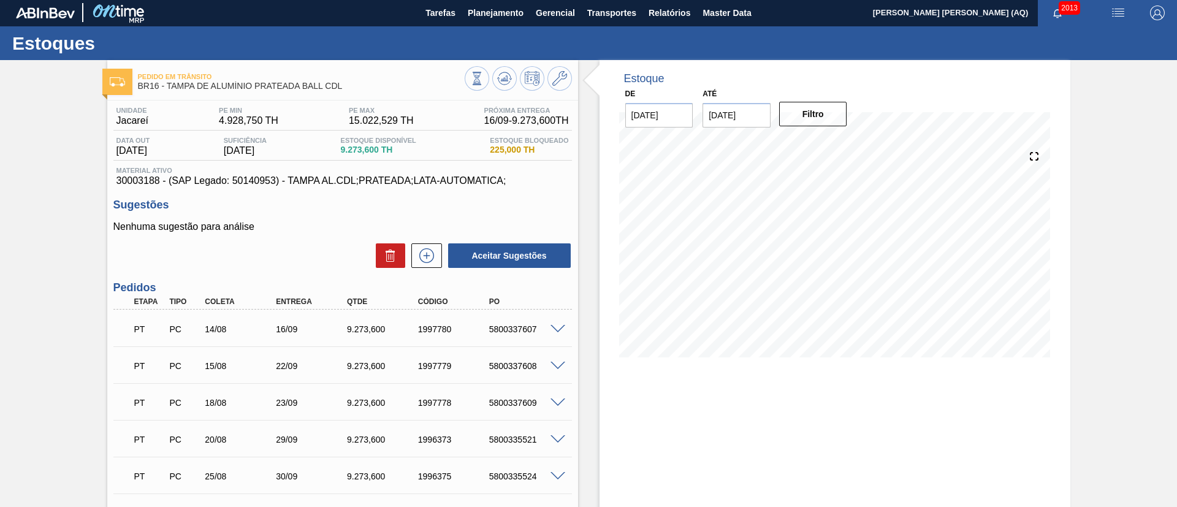
scroll to position [0, 0]
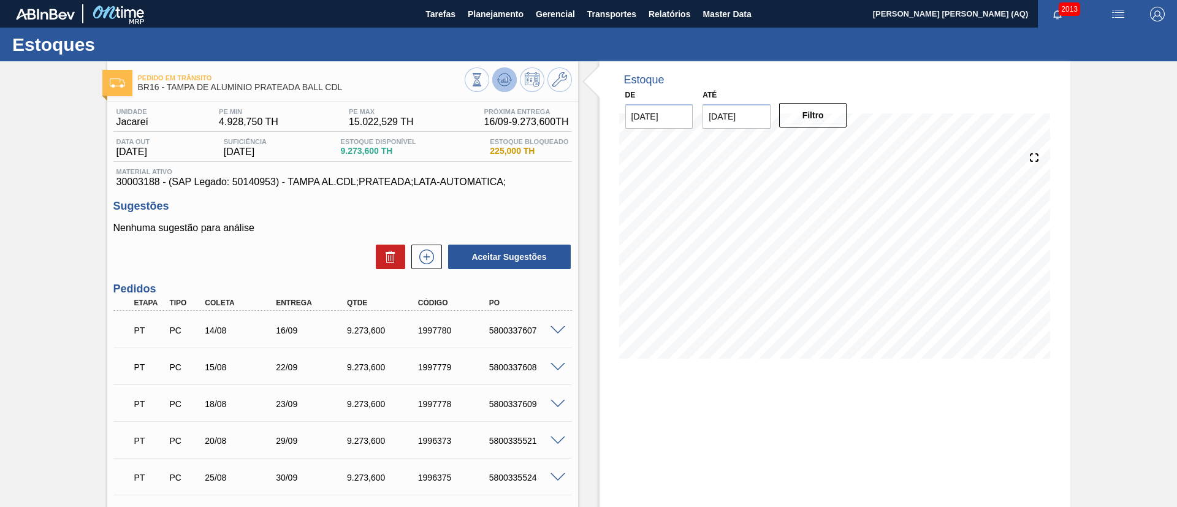
click at [504, 80] on icon at bounding box center [504, 80] width 8 height 6
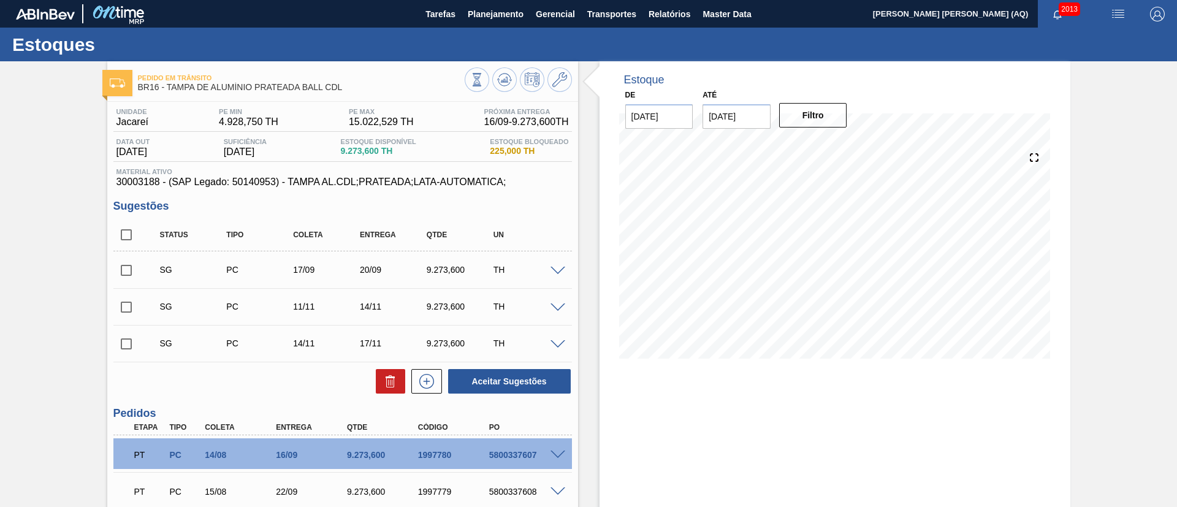
click at [555, 272] on span at bounding box center [558, 271] width 15 height 9
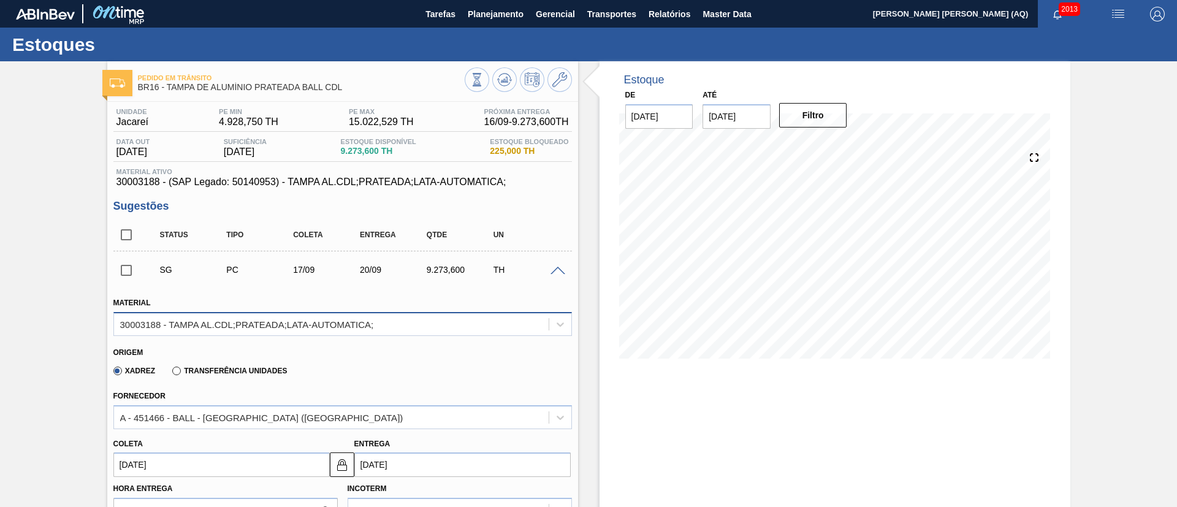
click at [427, 329] on div "30003188 - TAMPA AL.CDL;PRATEADA;LATA-AUTOMATICA;" at bounding box center [331, 324] width 435 height 18
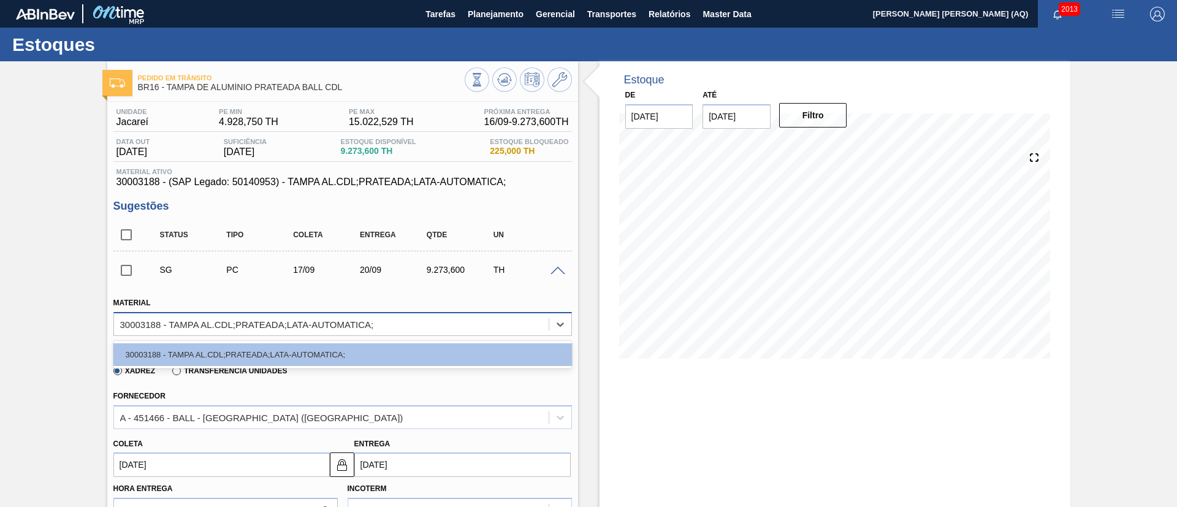
click at [426, 329] on div "30003188 - TAMPA AL.CDL;PRATEADA;LATA-AUTOMATICA;" at bounding box center [331, 324] width 435 height 18
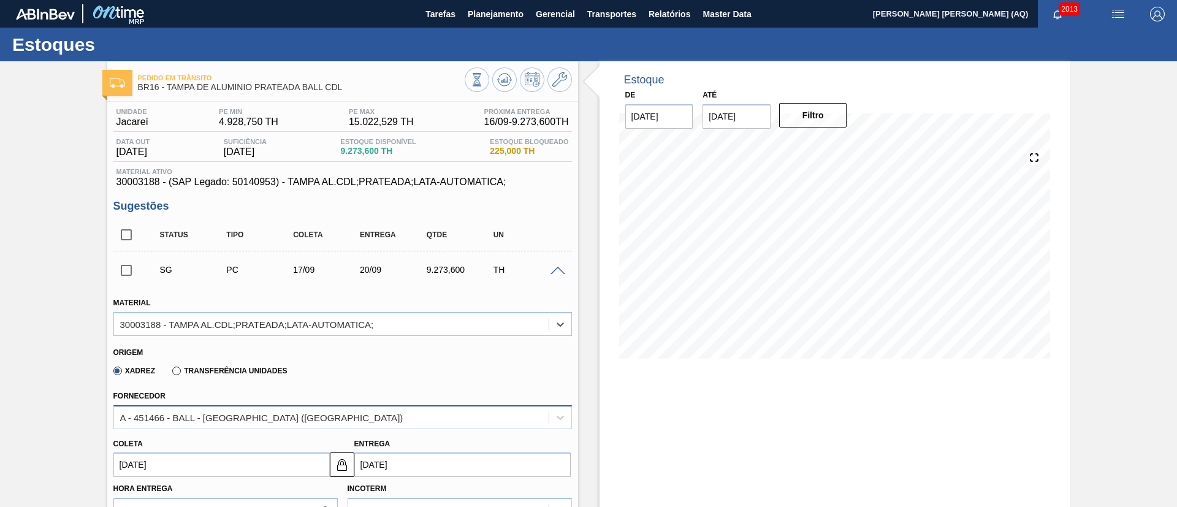
click at [367, 410] on div "A - 451466 - BALL - [GEOGRAPHIC_DATA] ([GEOGRAPHIC_DATA])" at bounding box center [331, 417] width 435 height 18
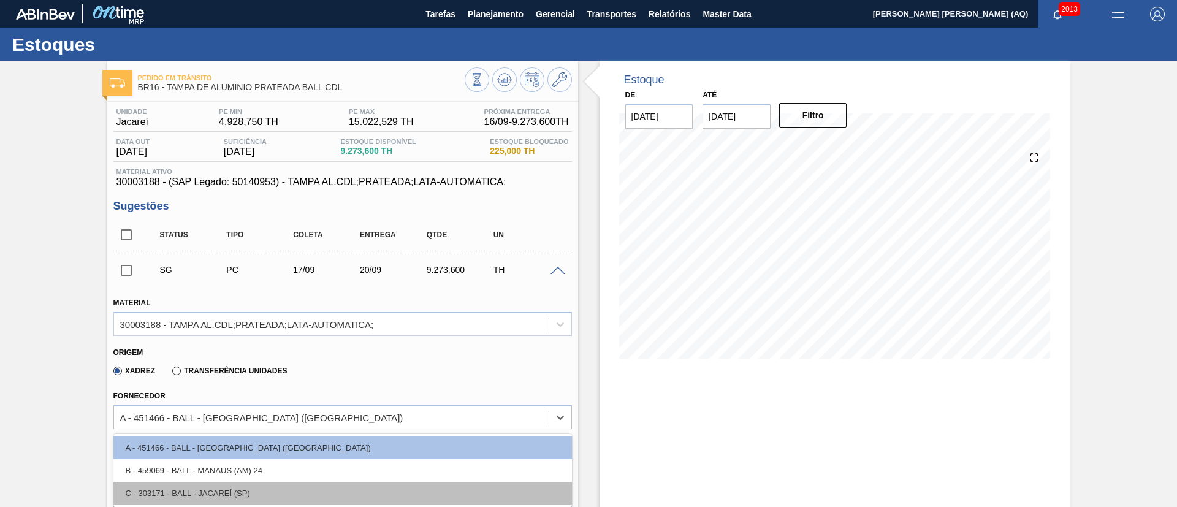
click at [341, 492] on div "C - 303171 - BALL - JACAREÍ (SP)" at bounding box center [342, 493] width 459 height 23
type input "[DATE]"
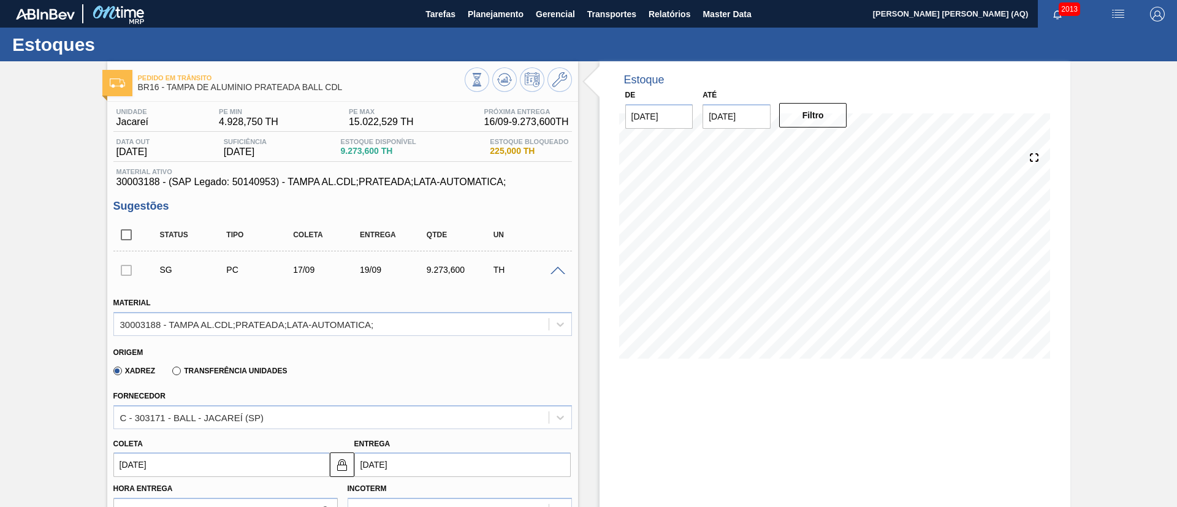
click at [387, 362] on div "Xadrez Transferência Unidades" at bounding box center [337, 369] width 448 height 24
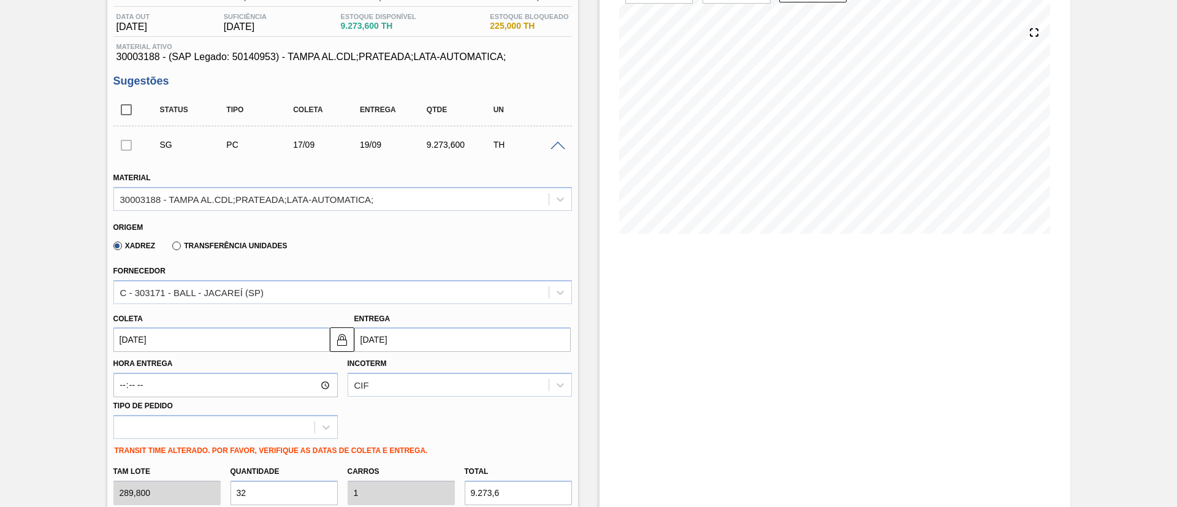
scroll to position [276, 0]
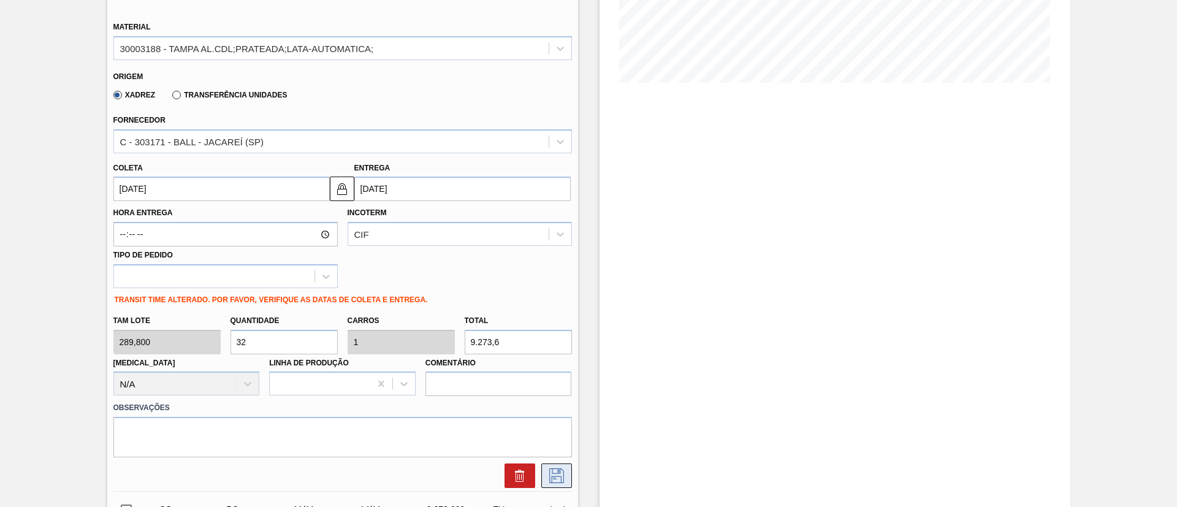
click at [564, 477] on icon at bounding box center [557, 475] width 20 height 15
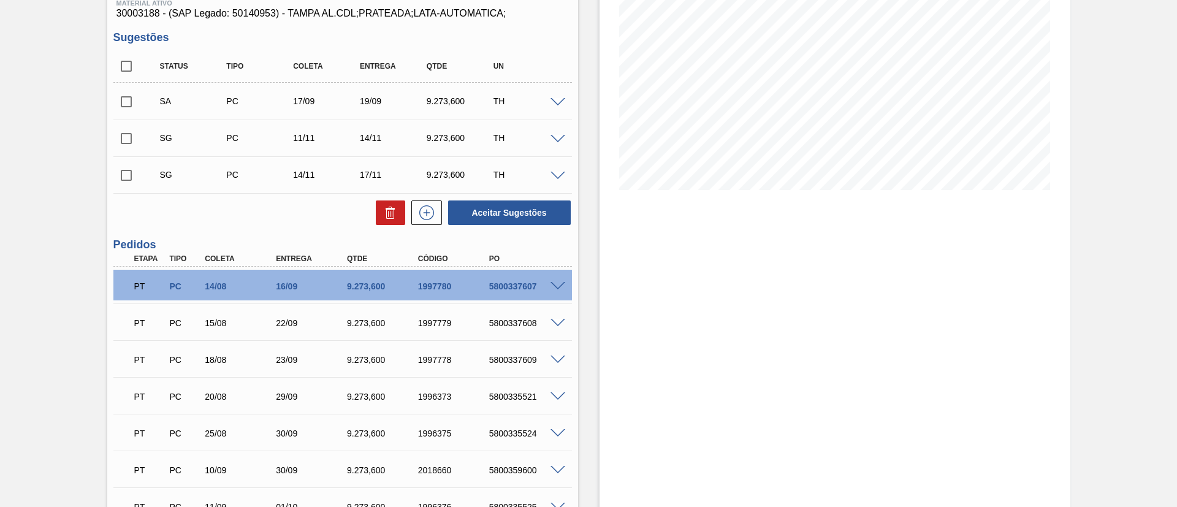
scroll to position [92, 0]
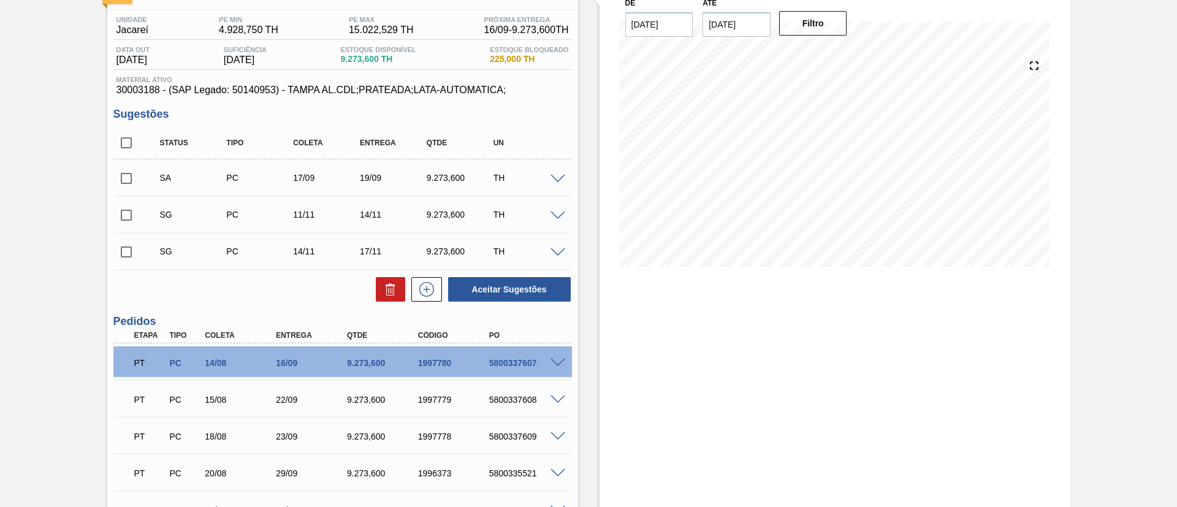
click at [128, 174] on input "checkbox" at bounding box center [126, 179] width 26 height 26
click at [480, 292] on button "Aceitar Sugestões" at bounding box center [509, 289] width 123 height 25
checkbox input "false"
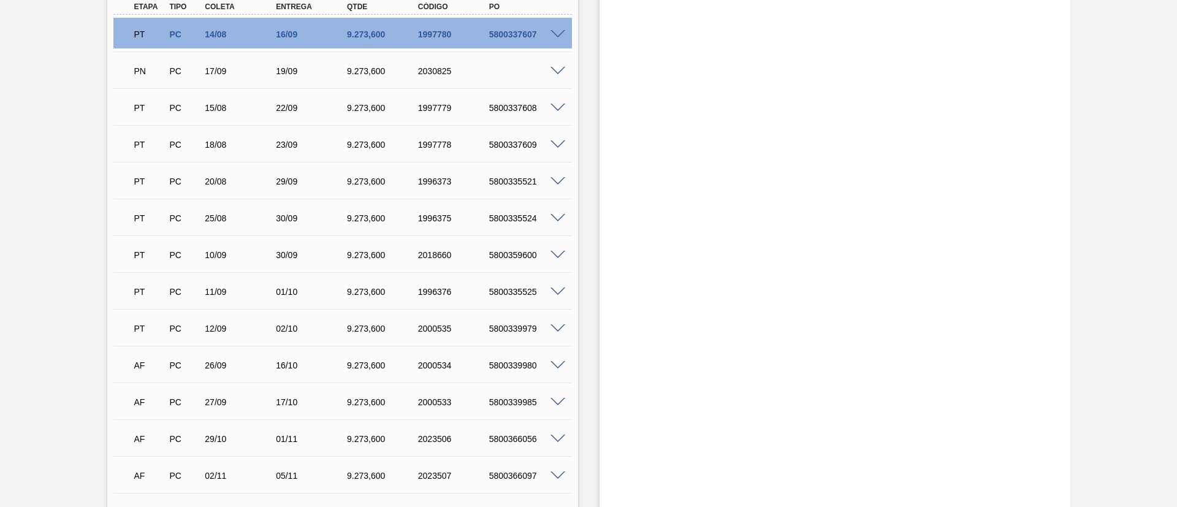
scroll to position [276, 0]
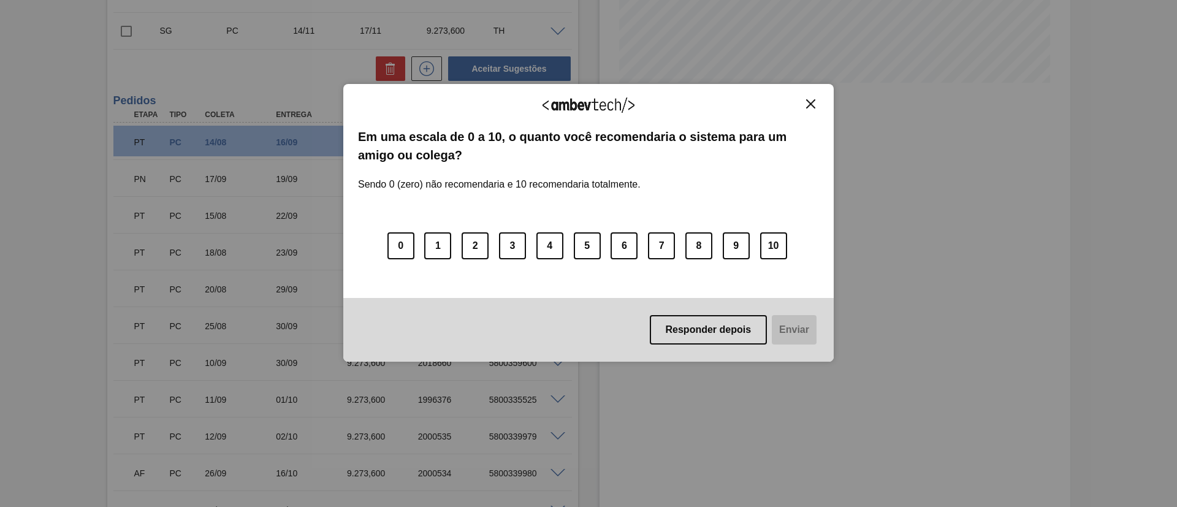
click at [807, 103] on img "Close" at bounding box center [810, 103] width 9 height 9
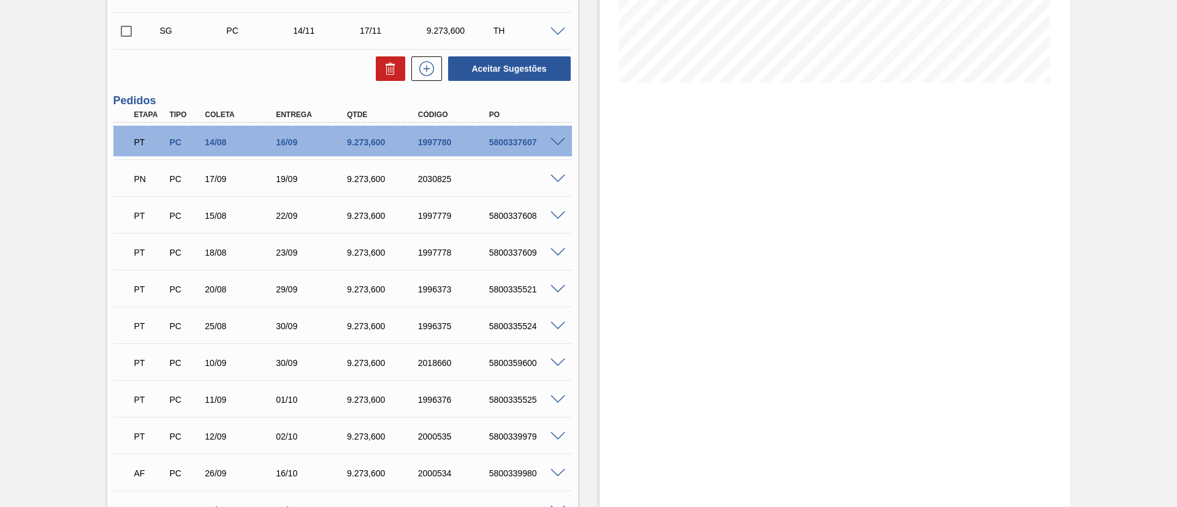
scroll to position [184, 0]
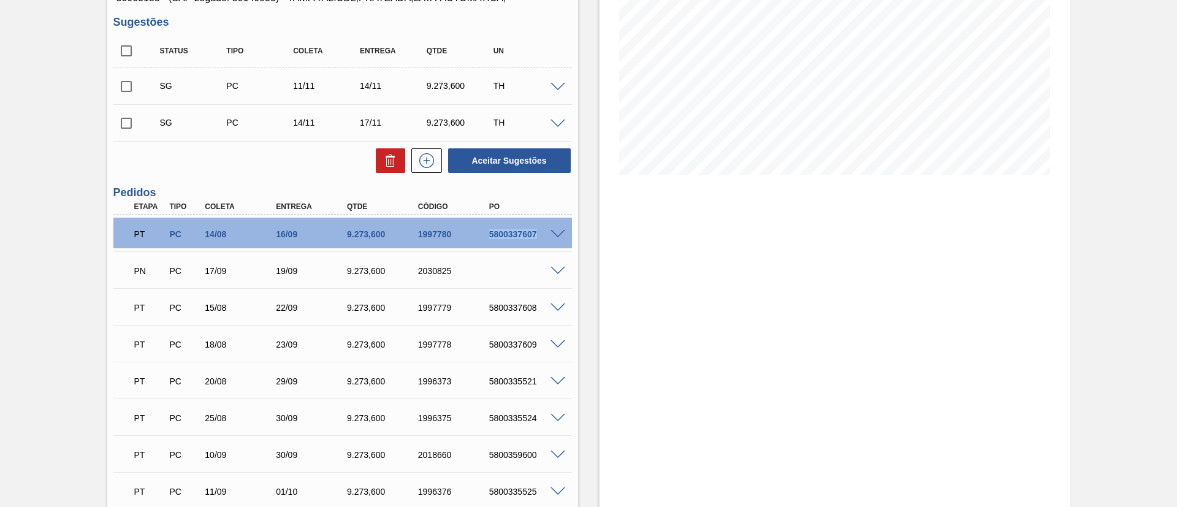
drag, startPoint x: 543, startPoint y: 238, endPoint x: 484, endPoint y: 229, distance: 59.5
click at [484, 229] on div "5800337607" at bounding box center [516, 234] width 71 height 10
copy div "5800337607"
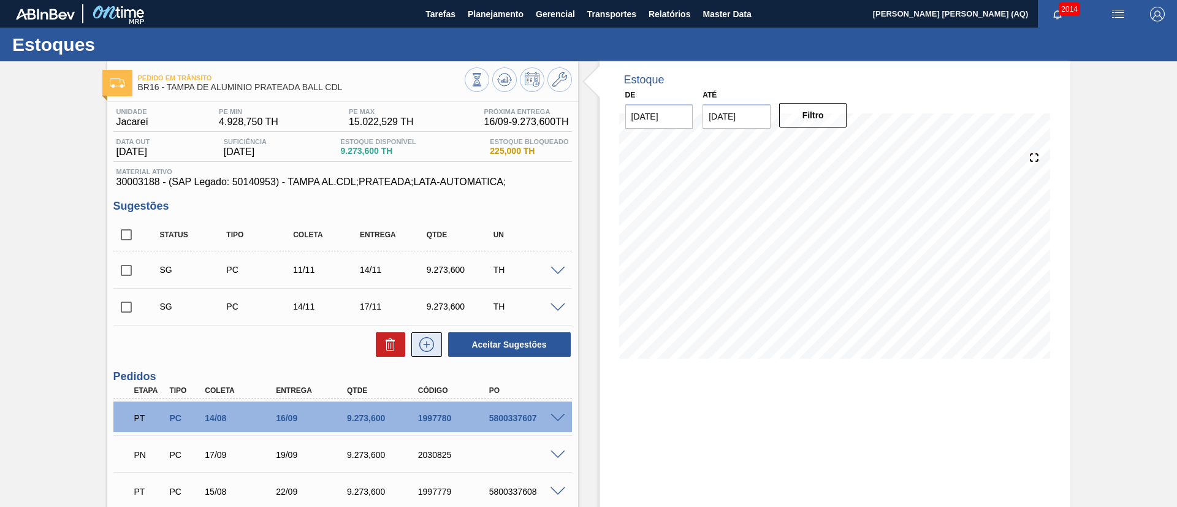
click at [430, 345] on icon at bounding box center [427, 344] width 20 height 15
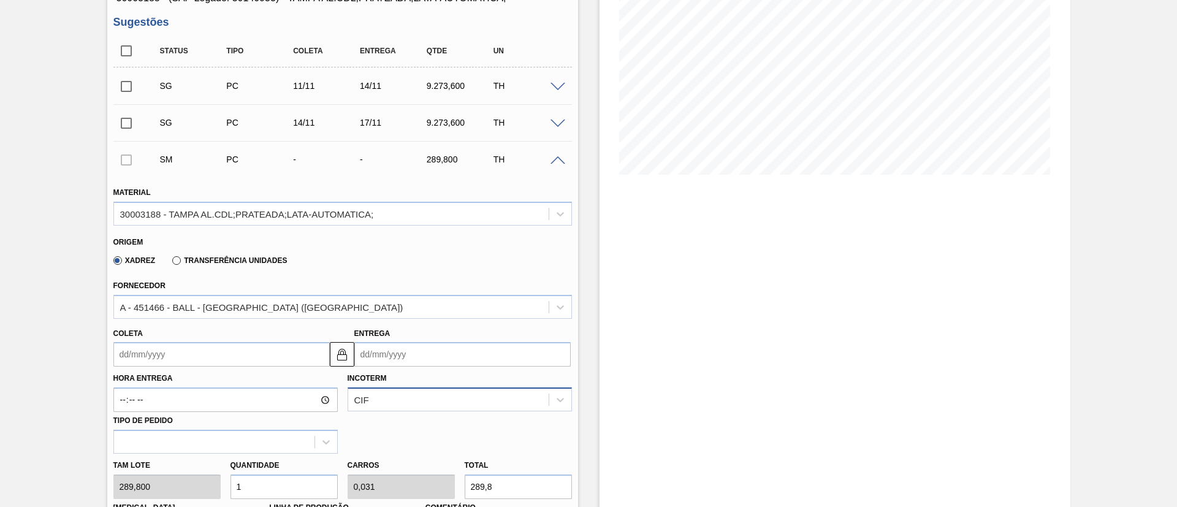
scroll to position [276, 0]
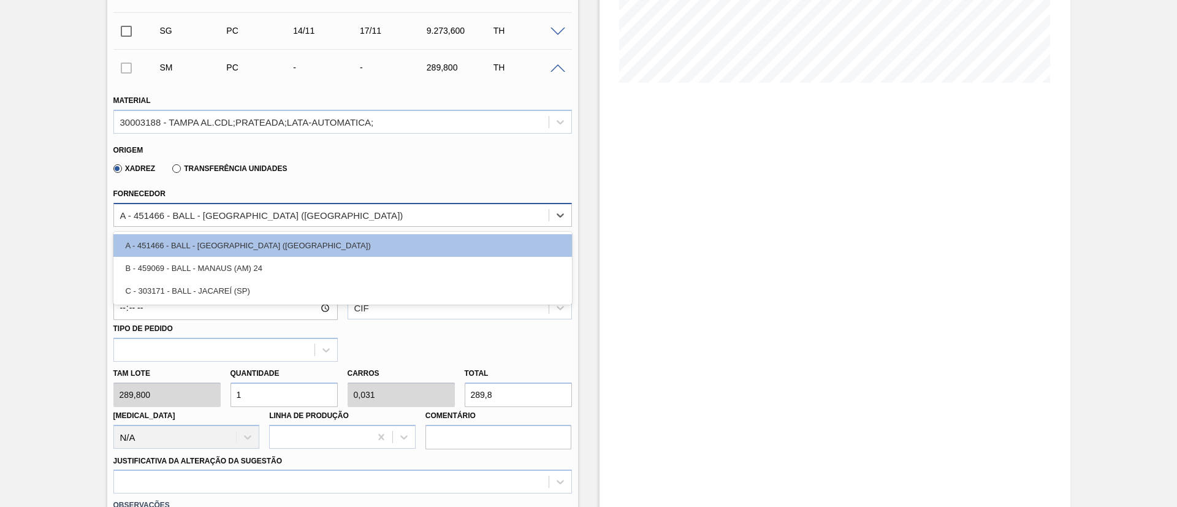
click at [231, 224] on div "A - 451466 - BALL - [GEOGRAPHIC_DATA] ([GEOGRAPHIC_DATA])" at bounding box center [342, 215] width 459 height 24
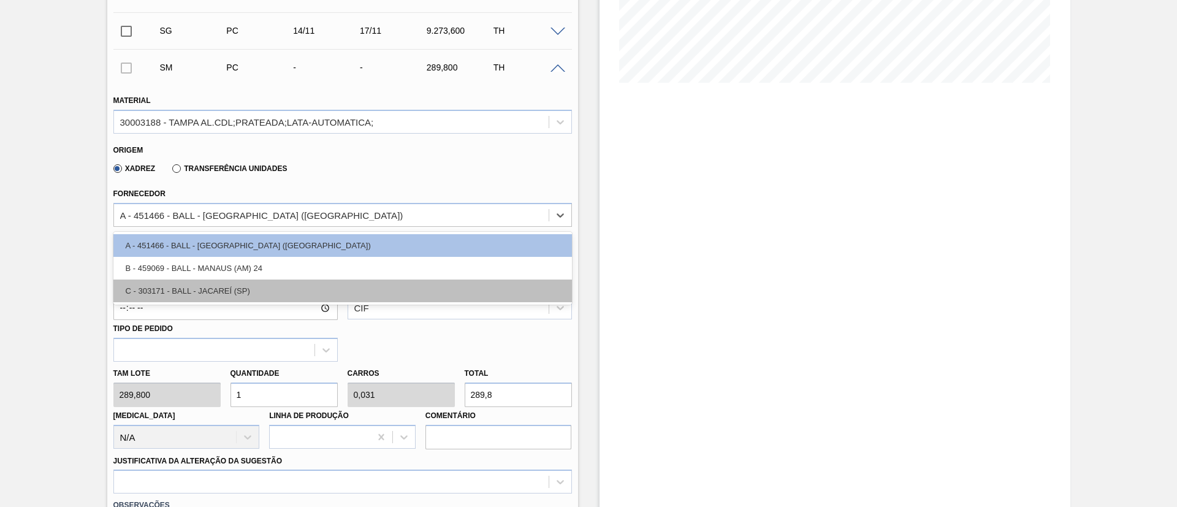
click at [242, 284] on div "C - 303171 - BALL - JACAREÍ (SP)" at bounding box center [342, 291] width 459 height 23
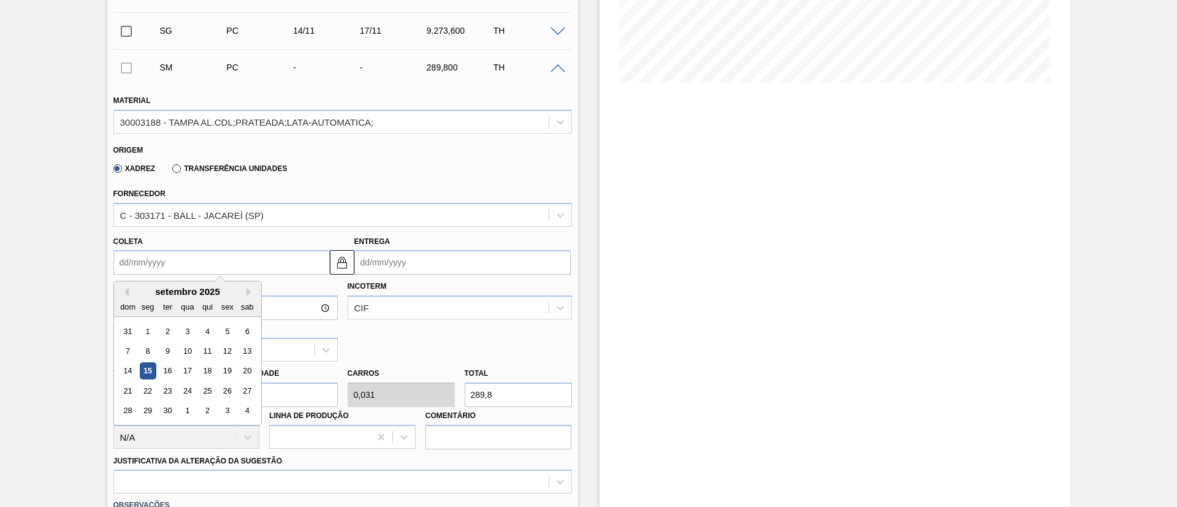
click at [248, 270] on input "Coleta" at bounding box center [221, 262] width 216 height 25
click at [221, 374] on div "19" at bounding box center [227, 371] width 17 height 17
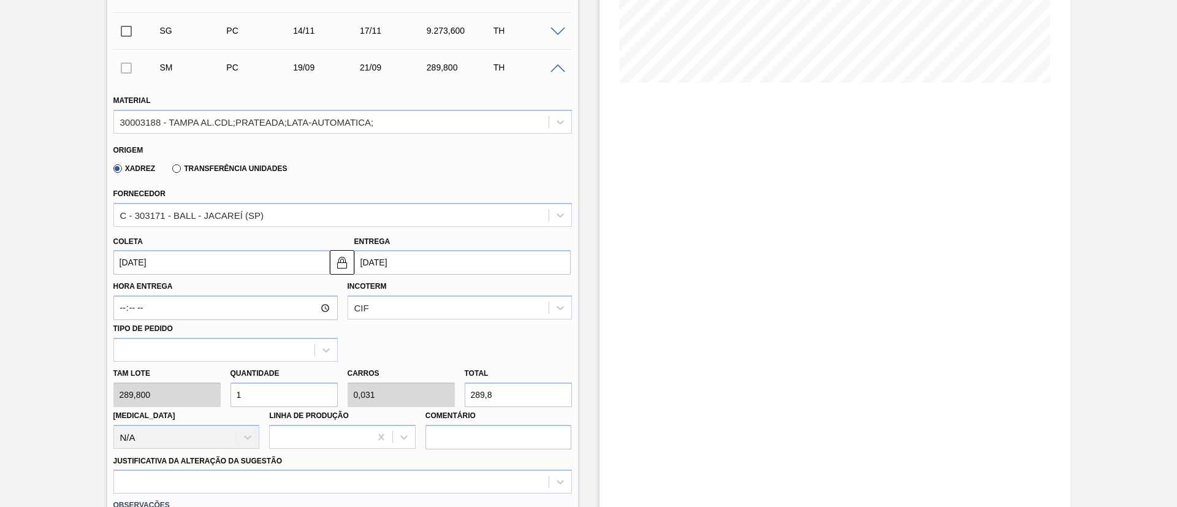
type input "[DATE]"
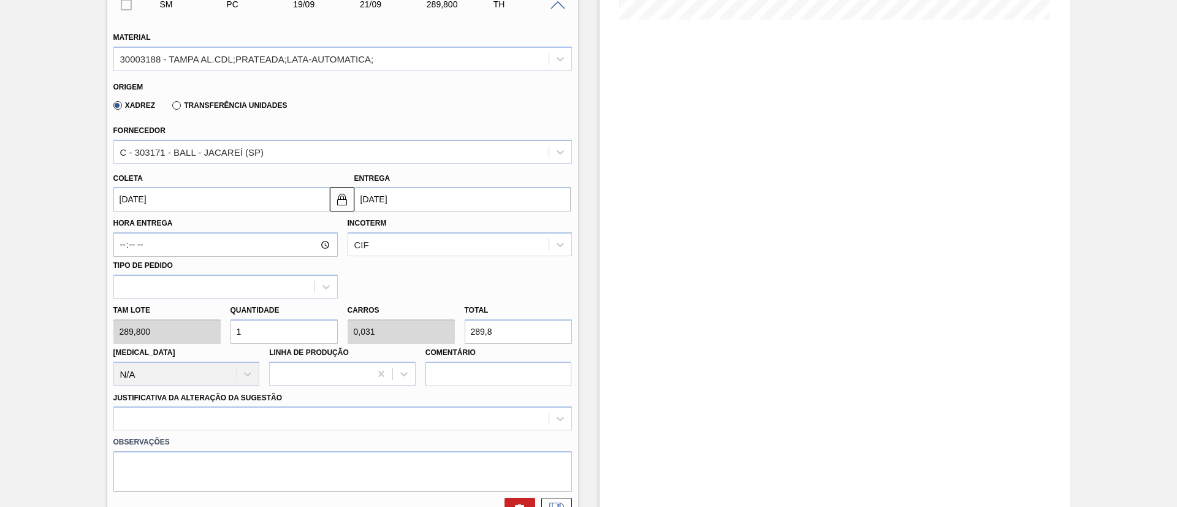
scroll to position [368, 0]
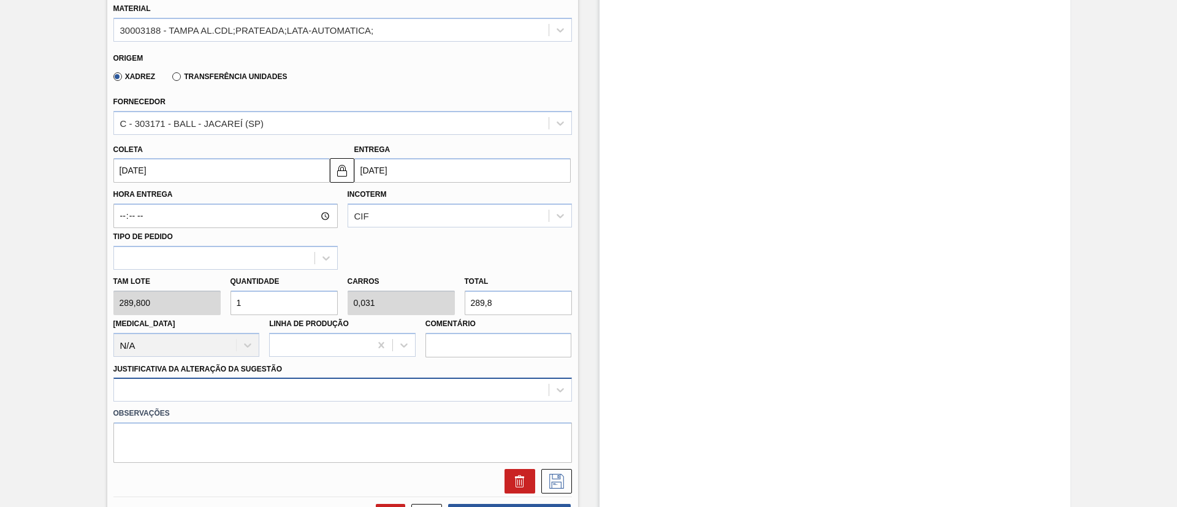
click at [368, 384] on div at bounding box center [342, 390] width 459 height 24
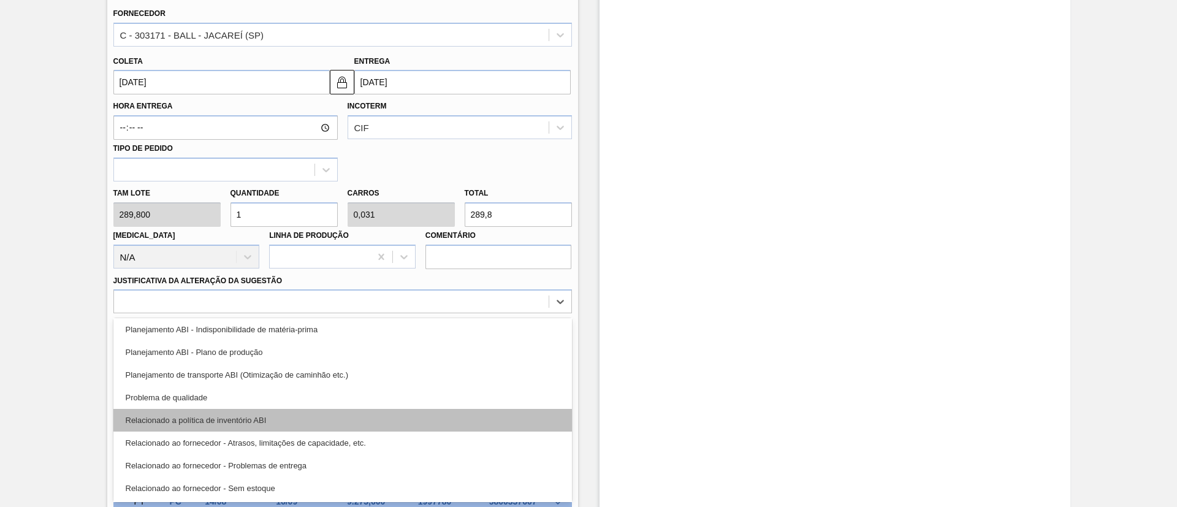
scroll to position [229, 0]
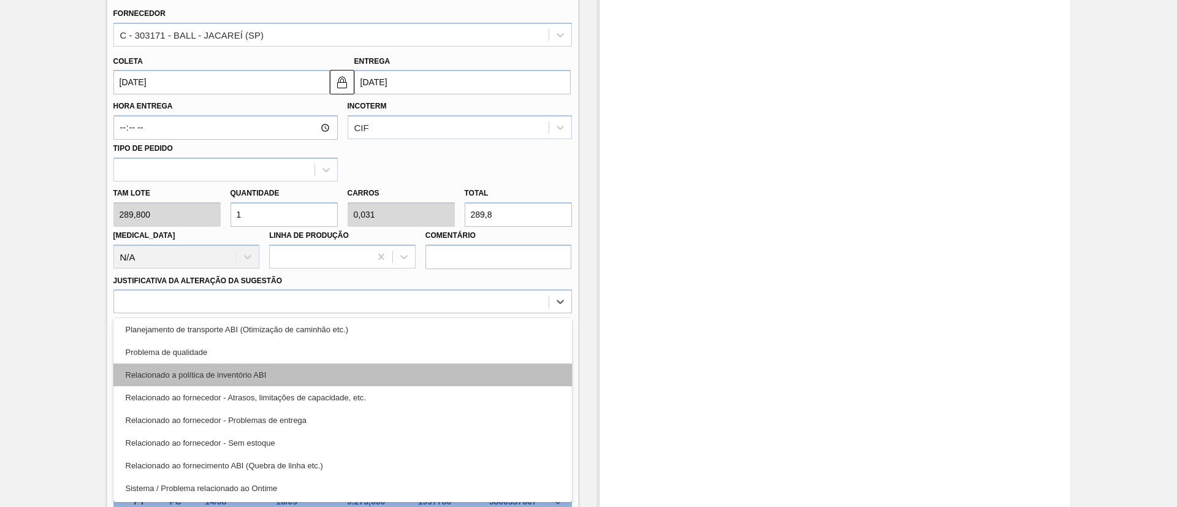
click at [305, 381] on div "Relacionado a política de inventório ABI" at bounding box center [342, 375] width 459 height 23
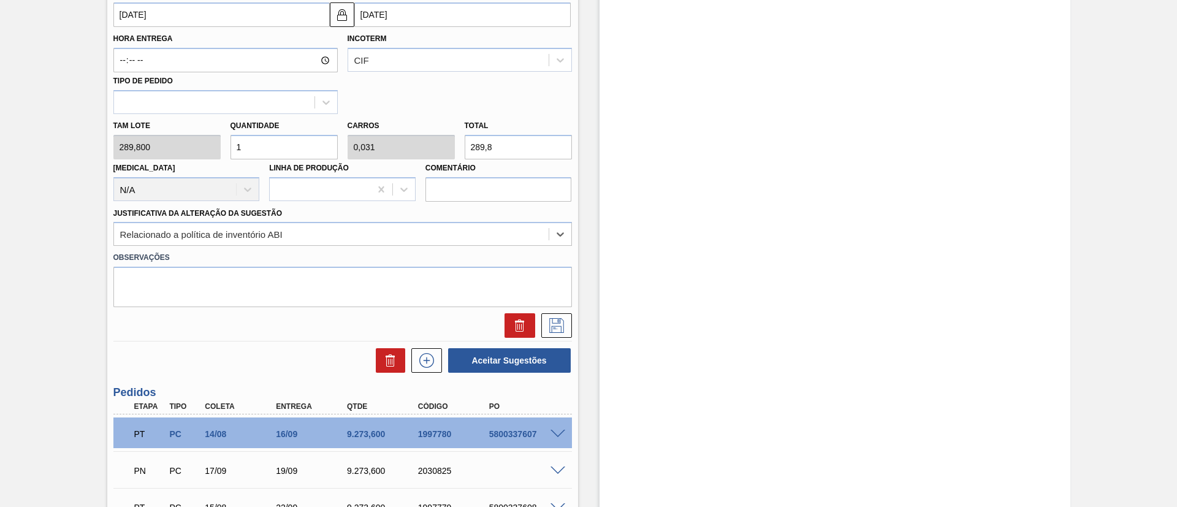
scroll to position [548, 0]
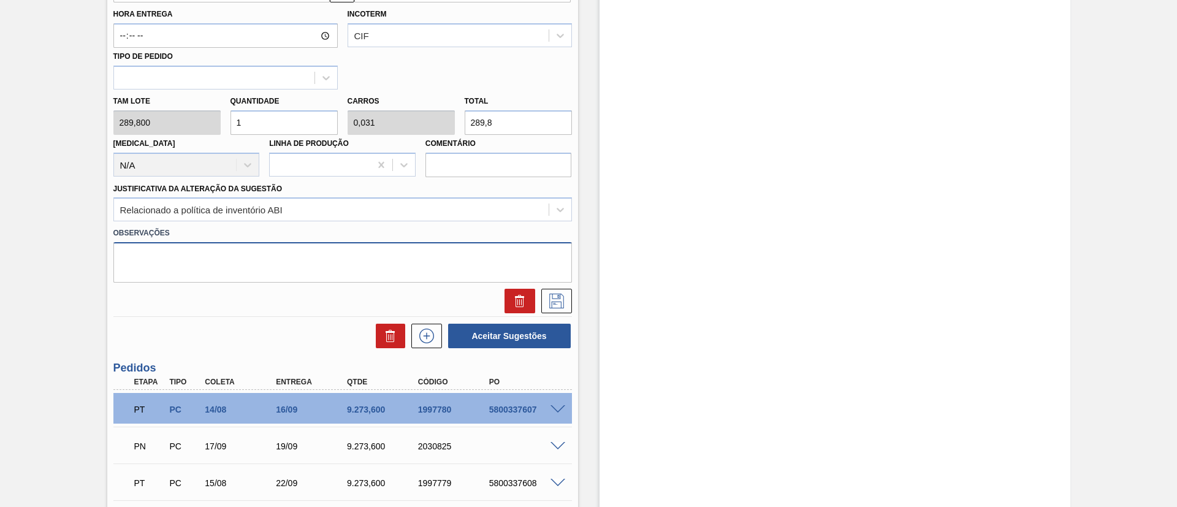
click at [244, 272] on textarea at bounding box center [342, 262] width 459 height 40
type textarea "Política errada CP x Ball, vai ser corrigido hoje (15.09)"
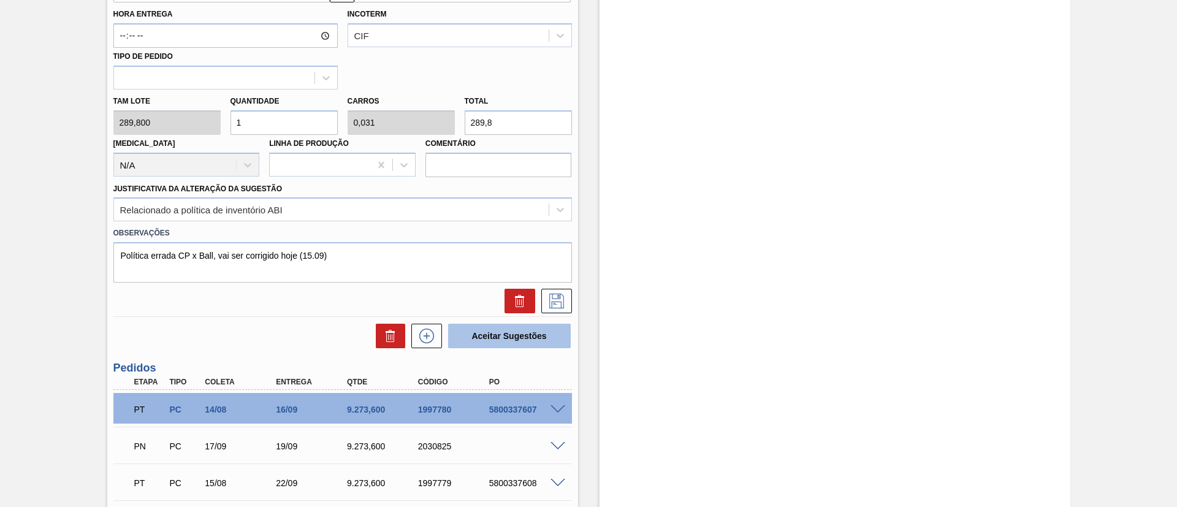
click at [481, 331] on button "Aceitar Sugestões" at bounding box center [509, 336] width 123 height 25
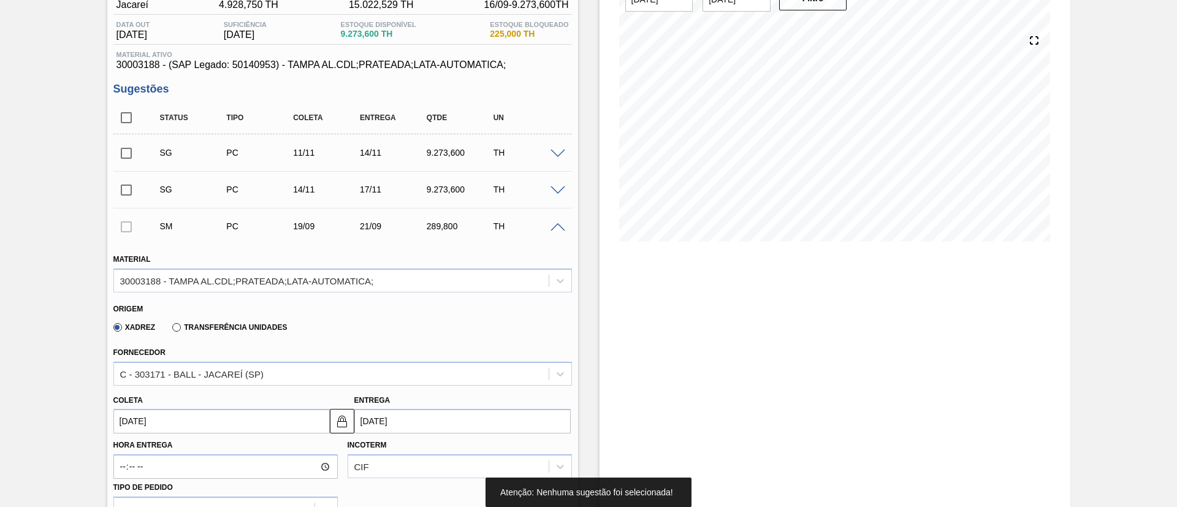
scroll to position [88, 0]
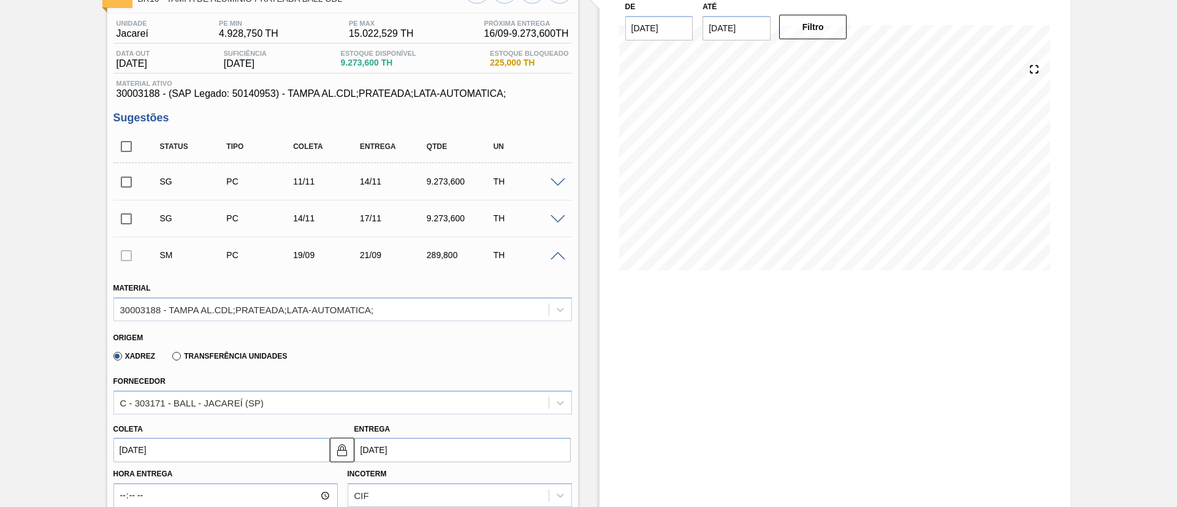
click at [553, 258] on span at bounding box center [558, 256] width 15 height 9
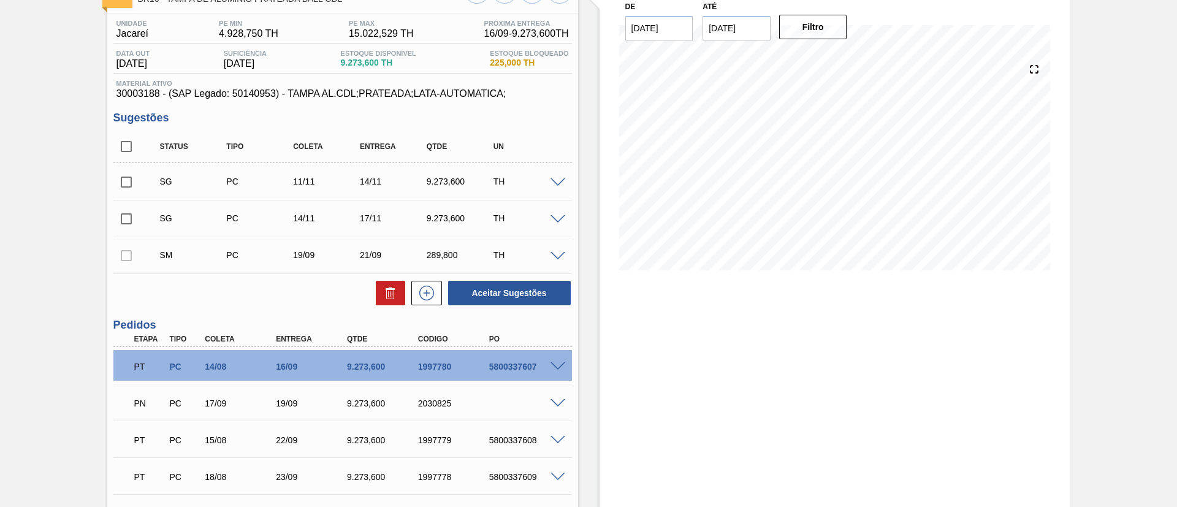
click at [121, 258] on div at bounding box center [126, 255] width 26 height 25
click at [556, 251] on div at bounding box center [560, 255] width 25 height 9
click at [555, 255] on span at bounding box center [558, 256] width 15 height 9
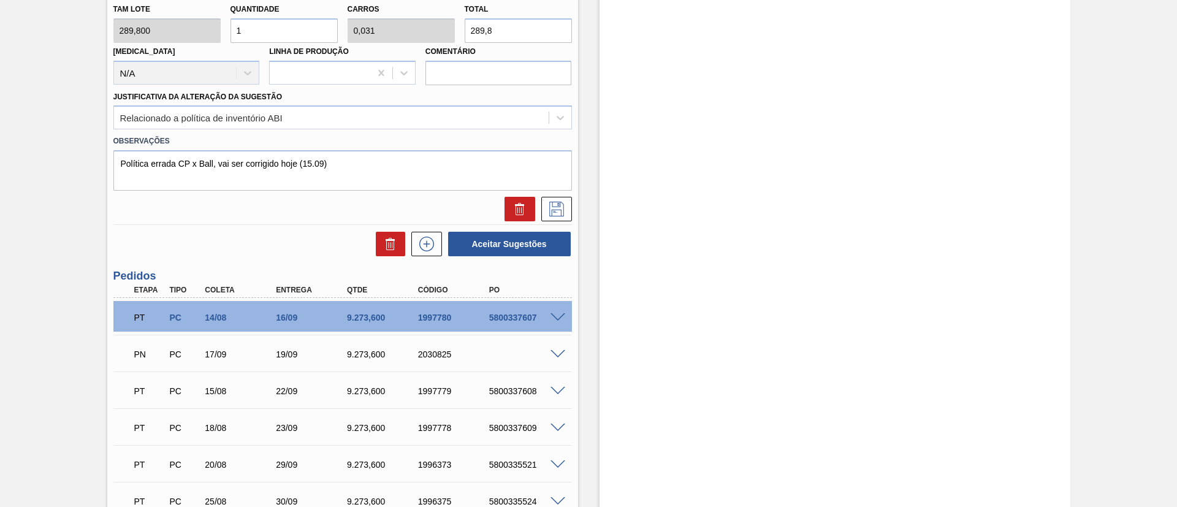
scroll to position [548, 0]
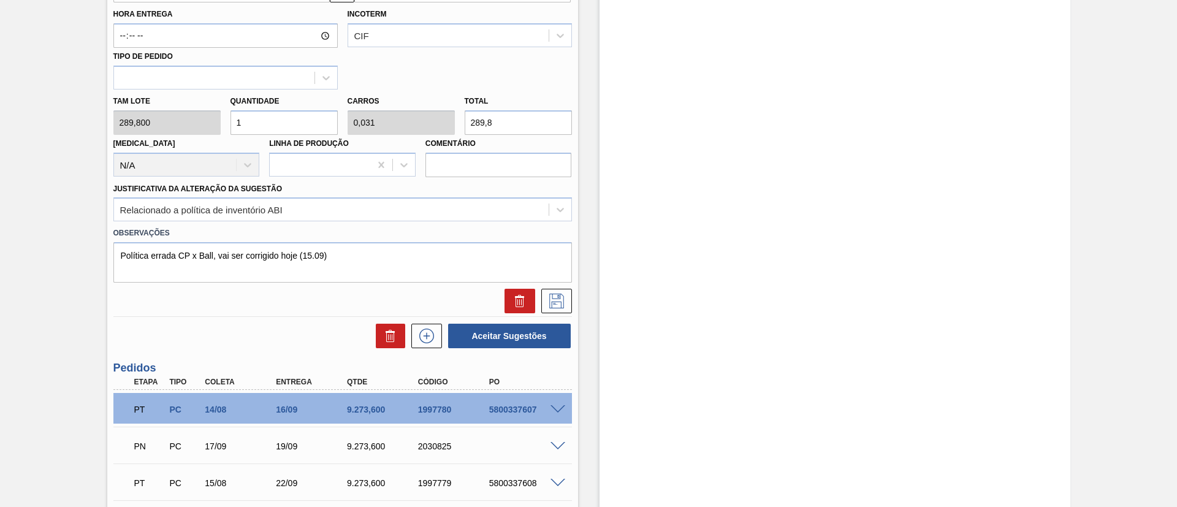
click at [265, 129] on input "1" at bounding box center [284, 122] width 107 height 25
type input "0"
type input "3"
type input "0,094"
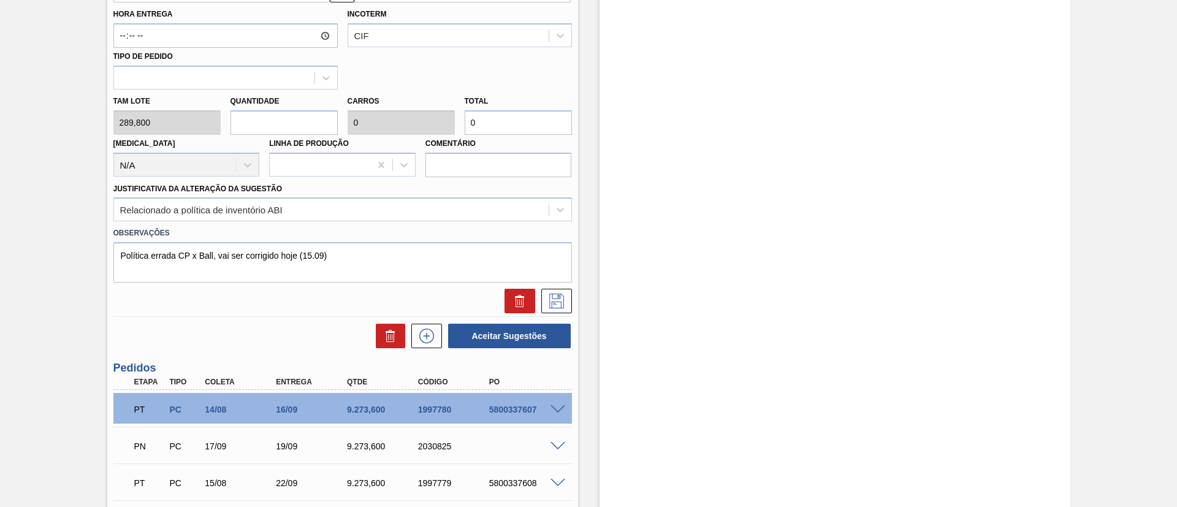
type input "869,4"
type input "32"
type input "1"
type input "9.273,6"
type input "32"
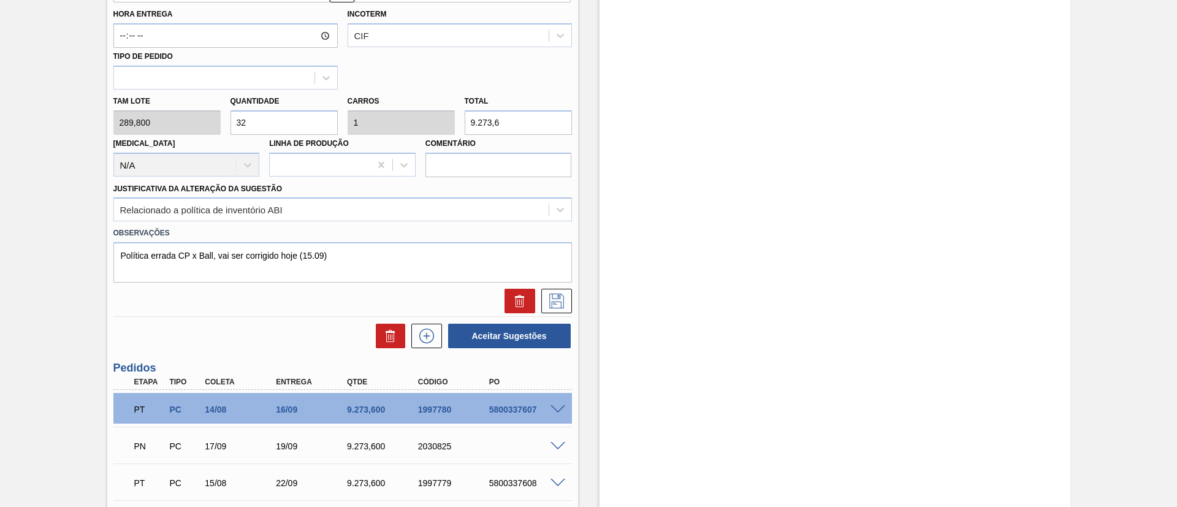
click at [379, 186] on div "Justificativa da Alteração da Sugestão Relacionado a política de inventório ABI" at bounding box center [342, 201] width 459 height 42
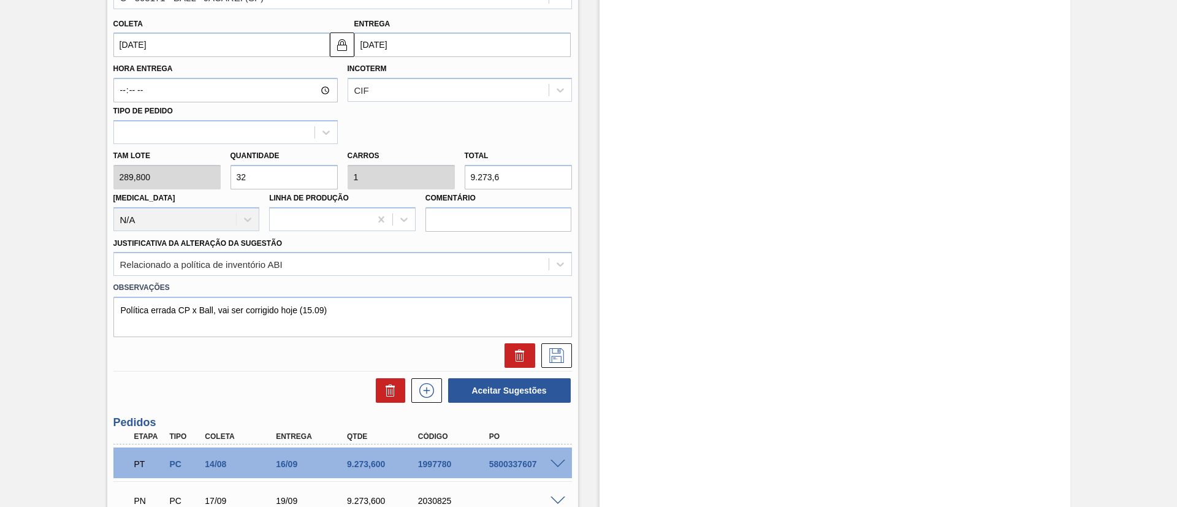
scroll to position [456, 0]
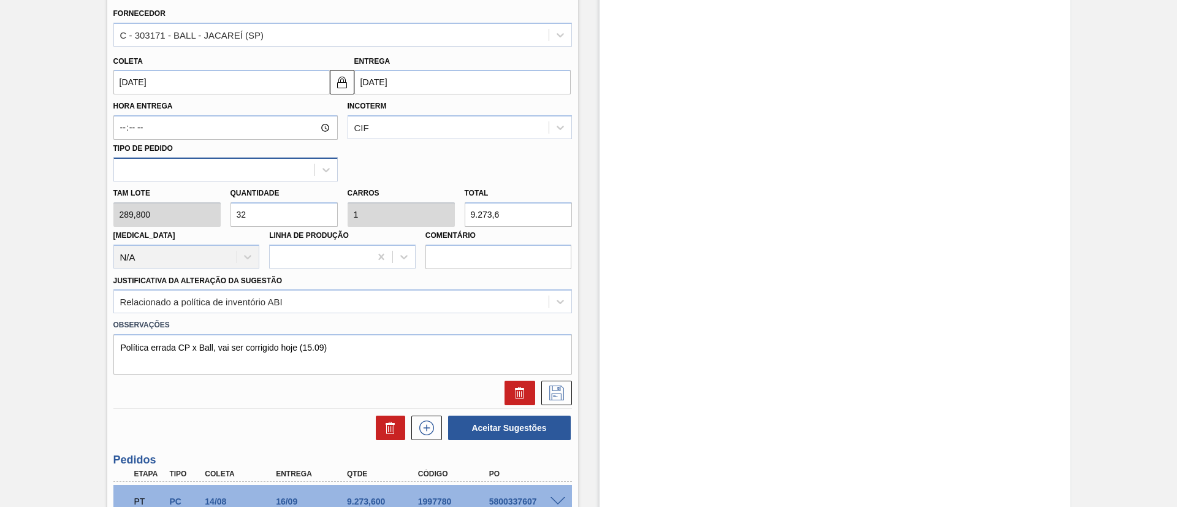
click at [300, 162] on div at bounding box center [214, 170] width 200 height 18
click at [398, 169] on div "Hora Entrega Incoterm CIF Tipo de pedido" at bounding box center [343, 137] width 468 height 87
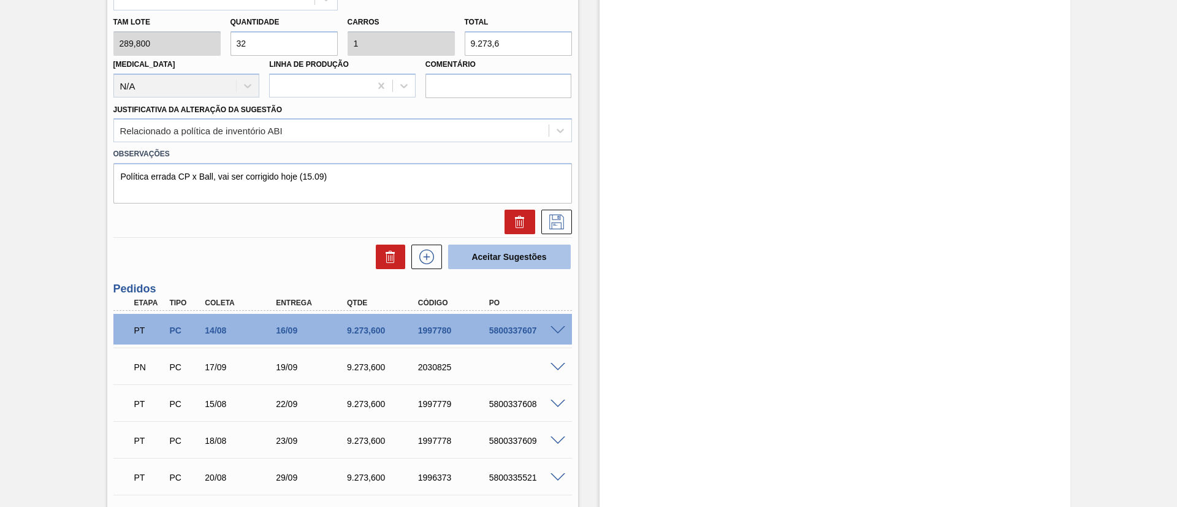
scroll to position [640, 0]
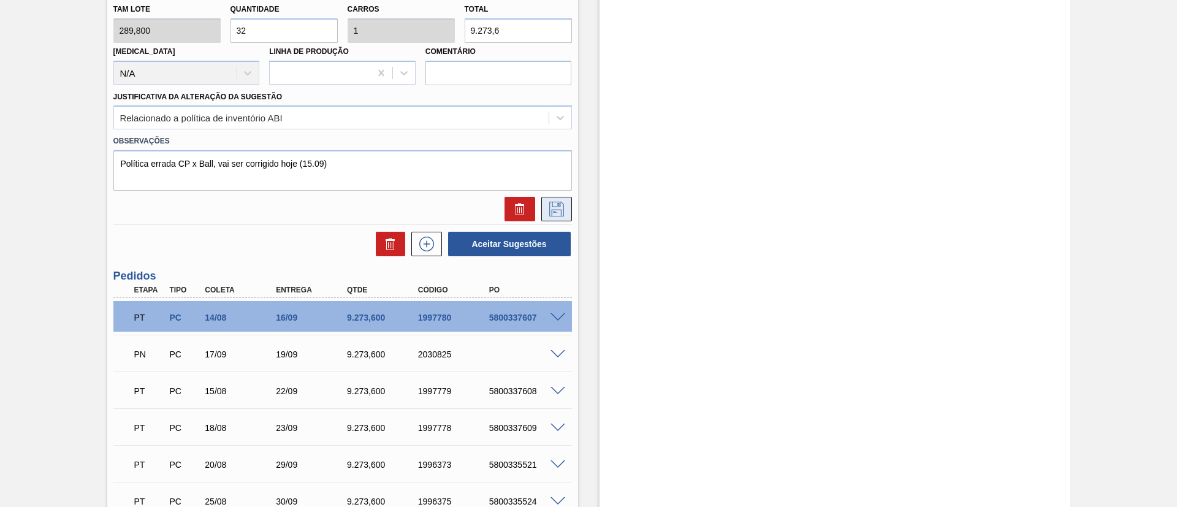
click at [557, 211] on icon at bounding box center [557, 209] width 20 height 15
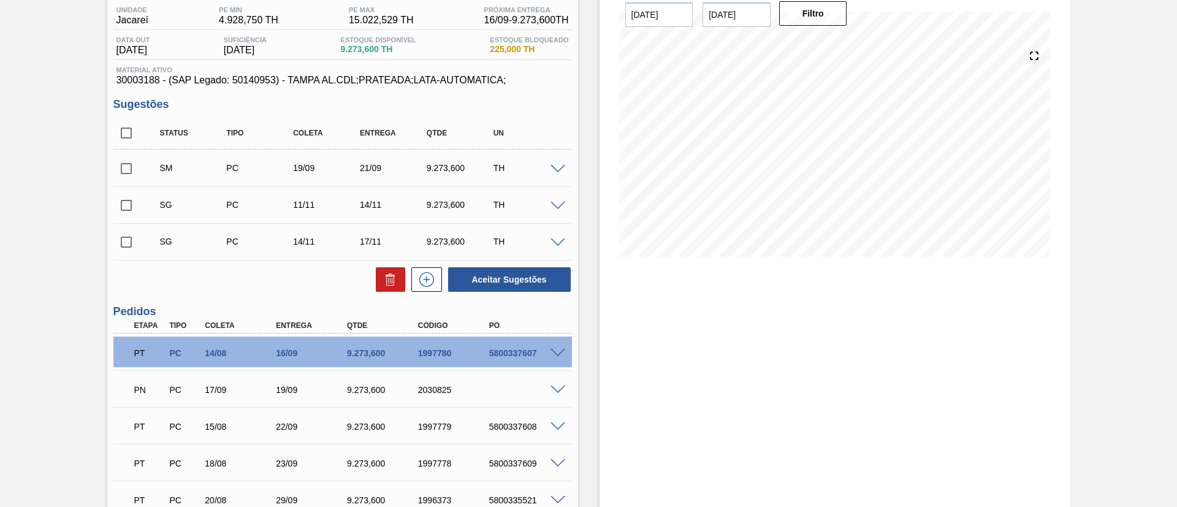
scroll to position [15, 0]
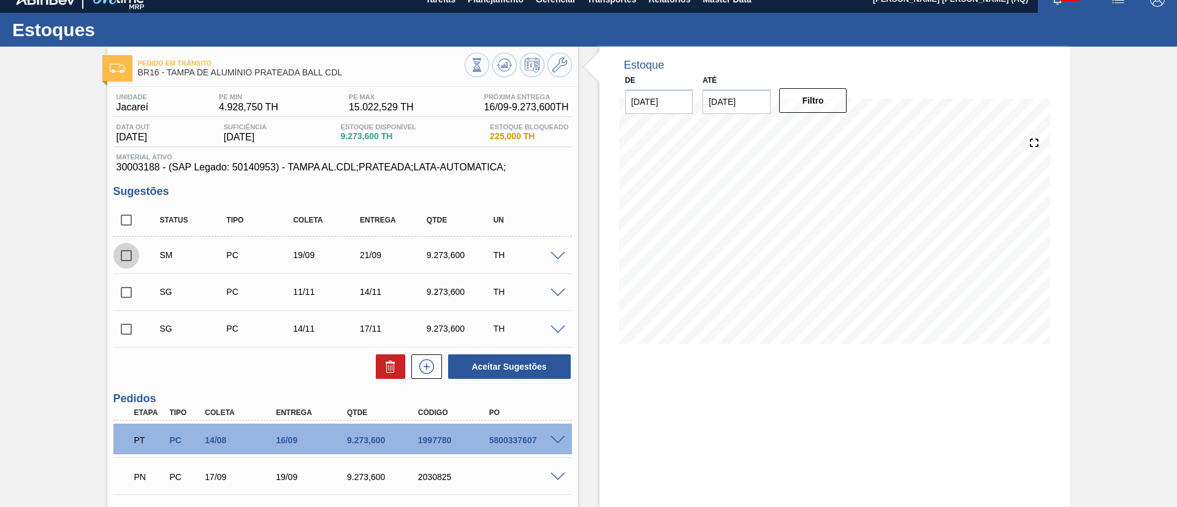
click at [126, 256] on input "checkbox" at bounding box center [126, 256] width 26 height 26
click at [530, 366] on button "Aceitar Sugestões" at bounding box center [509, 366] width 123 height 25
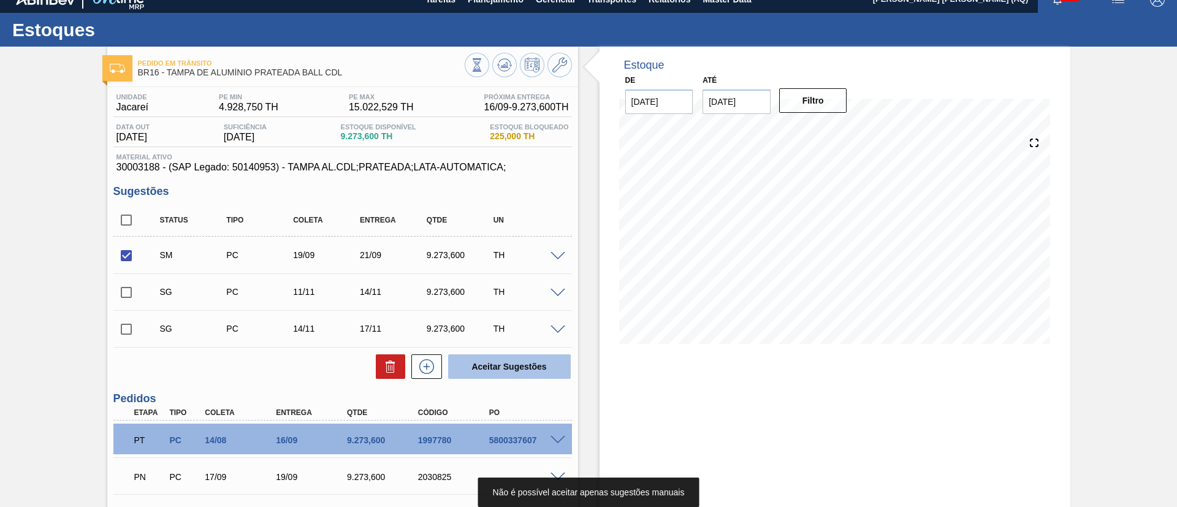
click at [497, 372] on button "Aceitar Sugestões" at bounding box center [509, 366] width 123 height 25
click at [124, 254] on input "checkbox" at bounding box center [126, 256] width 26 height 26
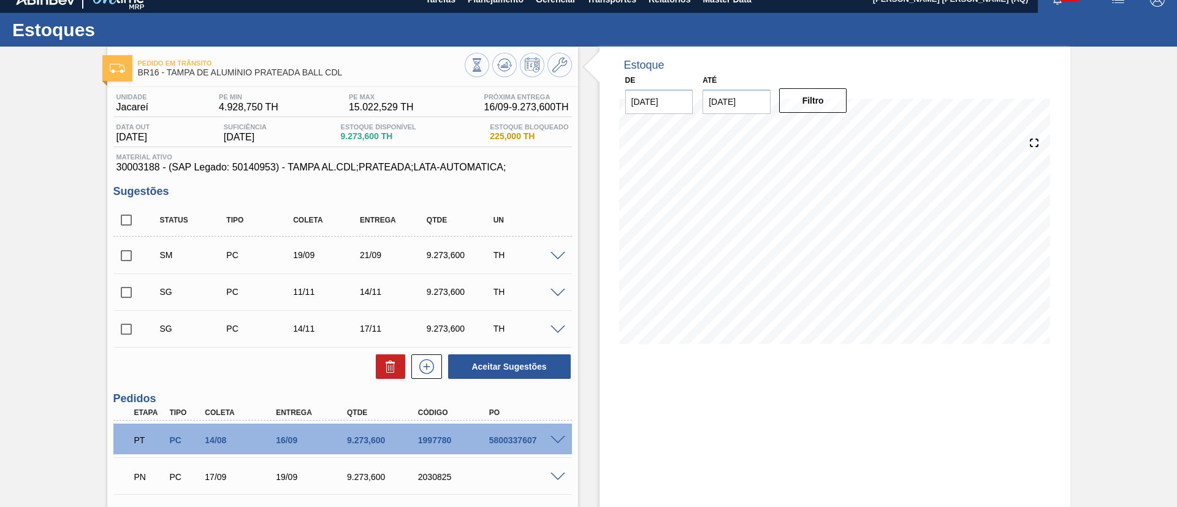
click at [124, 254] on input "checkbox" at bounding box center [126, 256] width 26 height 26
click at [481, 369] on button "Aceitar Sugestões" at bounding box center [509, 366] width 123 height 25
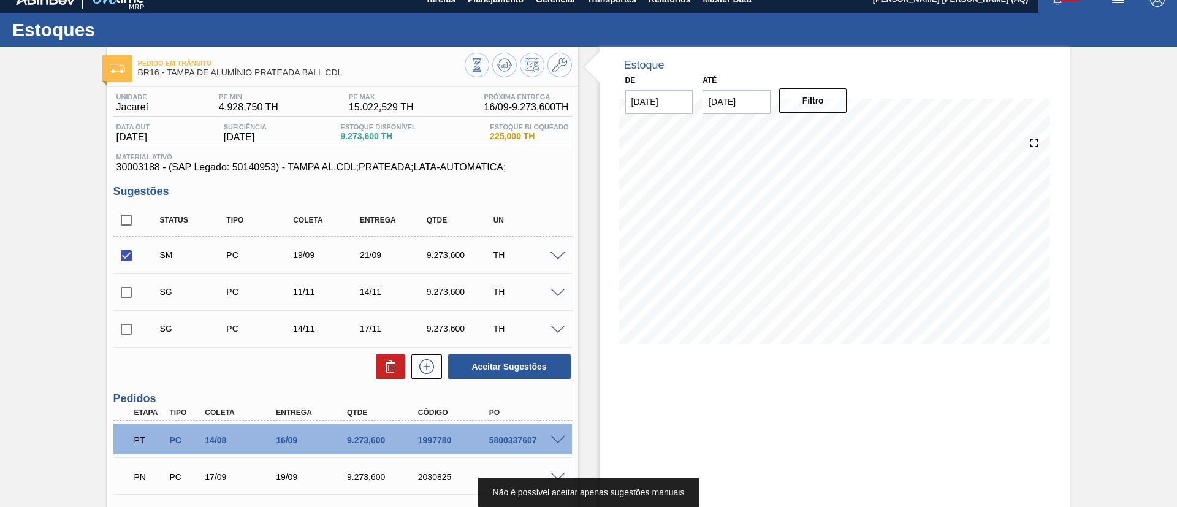
click at [554, 254] on span at bounding box center [558, 256] width 15 height 9
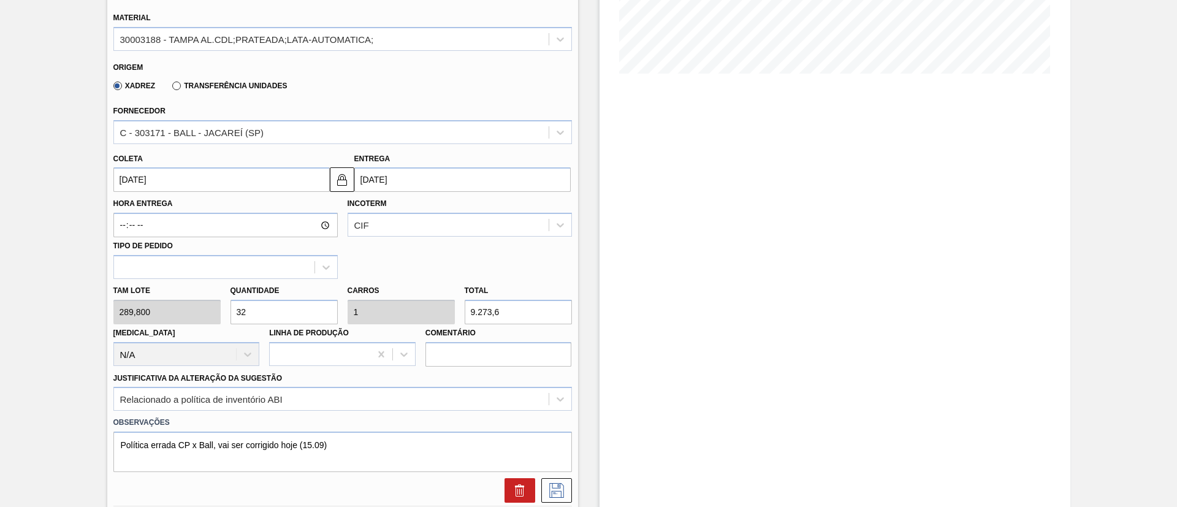
scroll to position [475, 0]
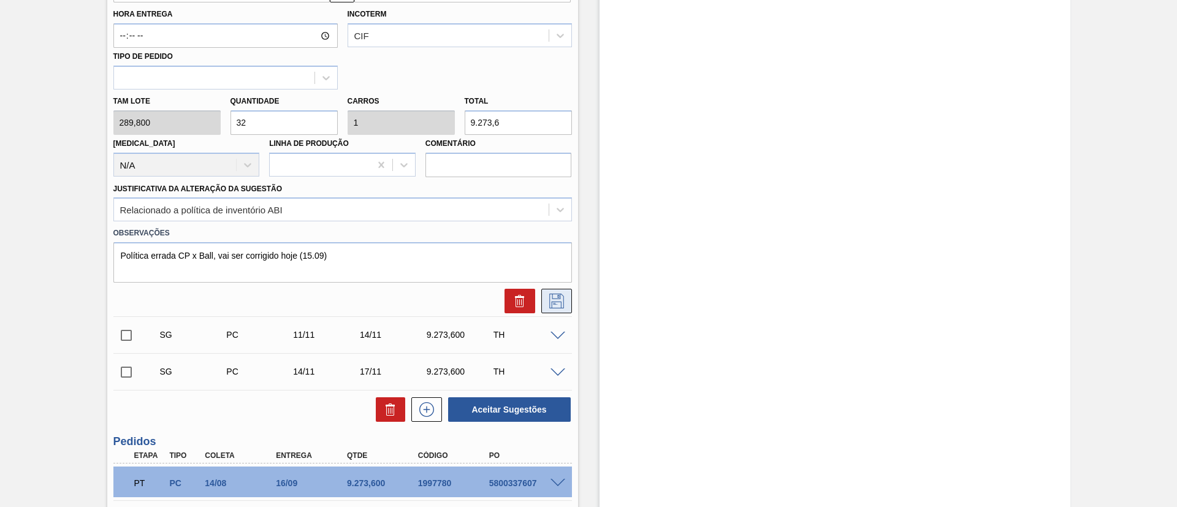
click at [565, 303] on button at bounding box center [556, 301] width 31 height 25
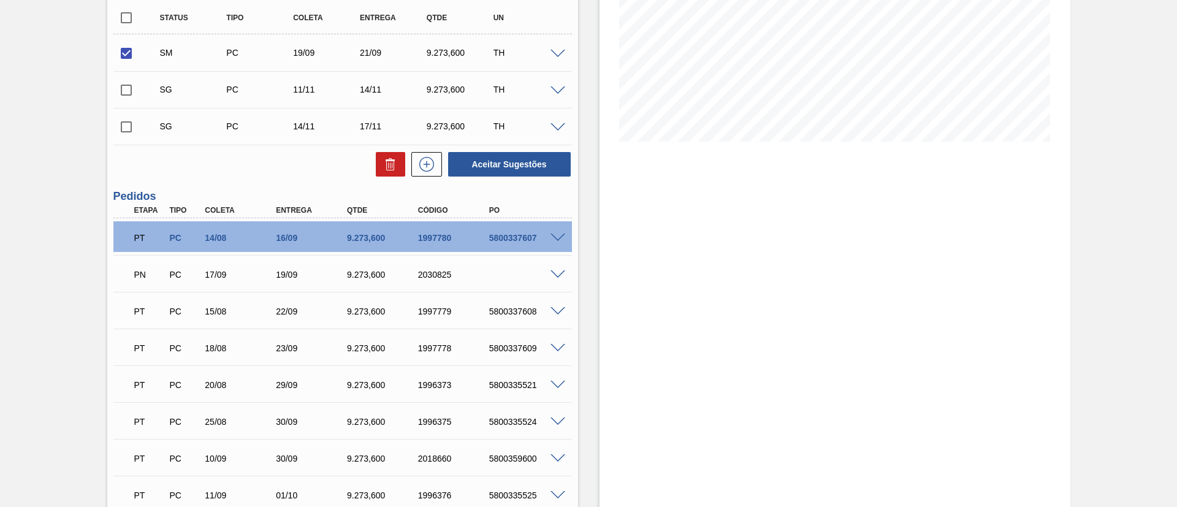
scroll to position [107, 0]
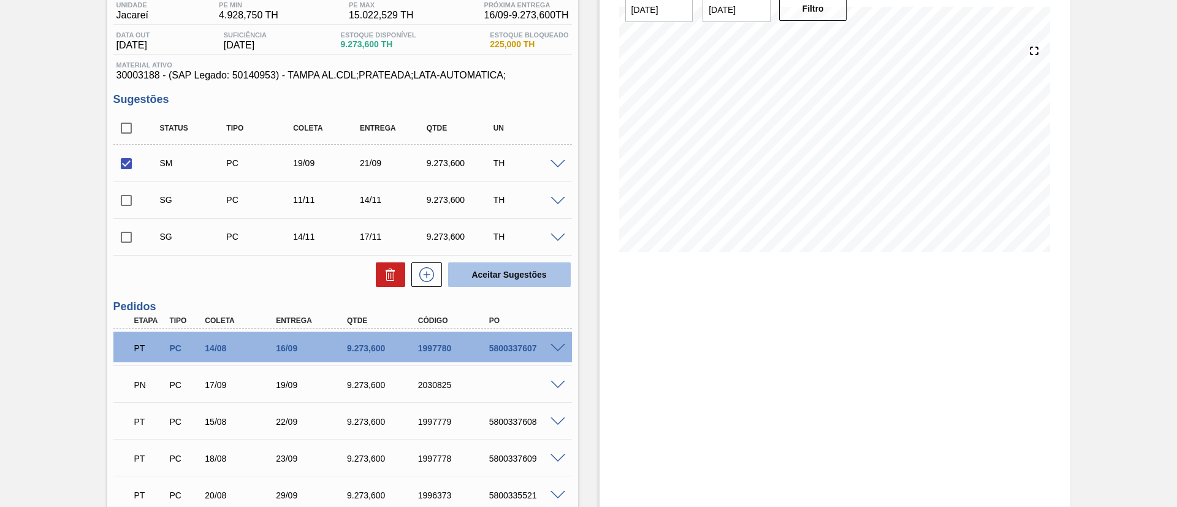
click at [494, 277] on button "Aceitar Sugestões" at bounding box center [509, 274] width 123 height 25
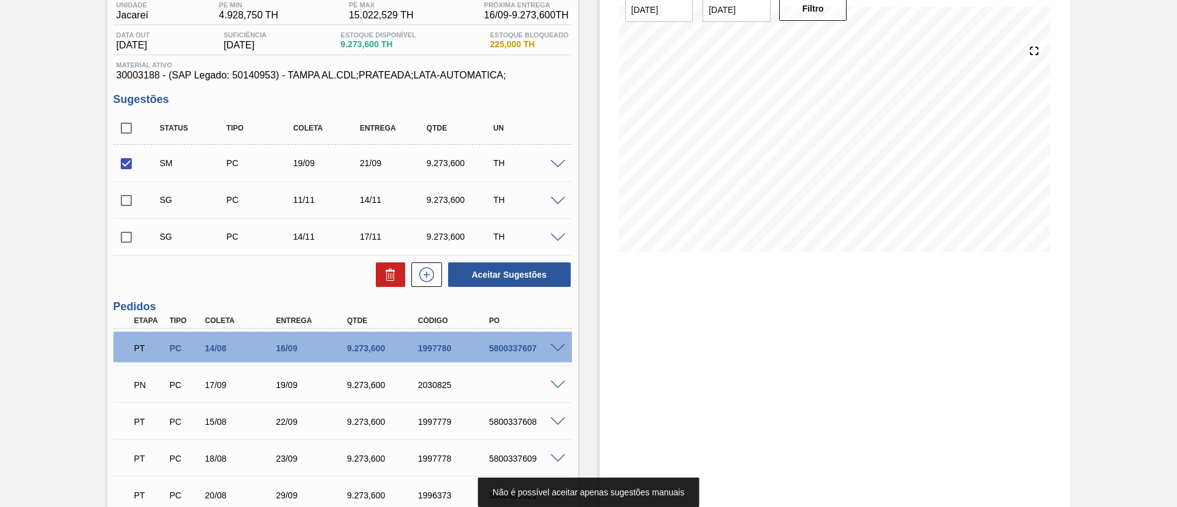
click at [126, 164] on input "checkbox" at bounding box center [126, 164] width 26 height 26
checkbox input "false"
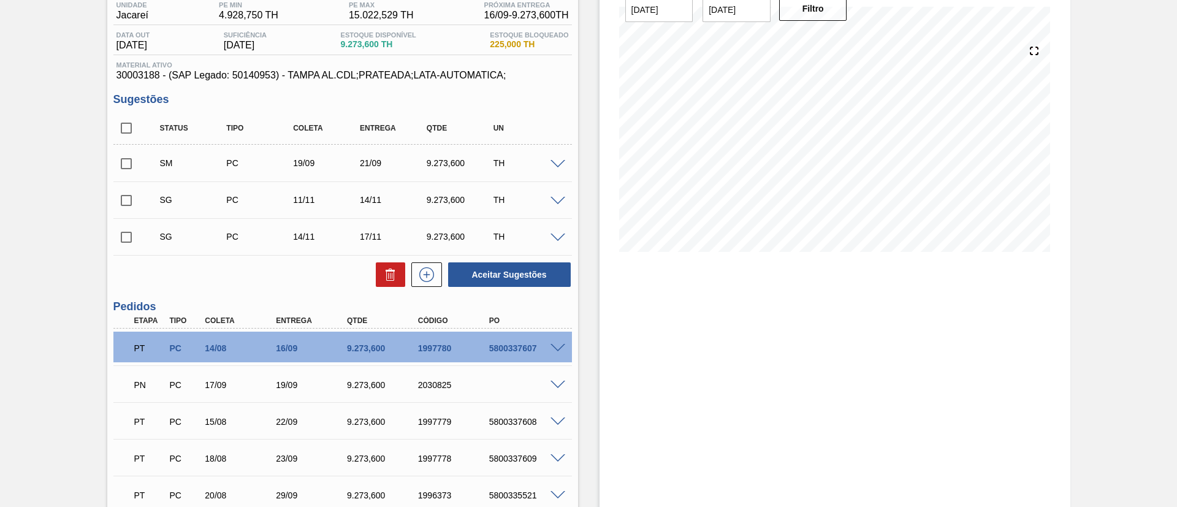
click at [125, 198] on input "checkbox" at bounding box center [126, 201] width 26 height 26
checkbox input "true"
click at [128, 231] on input "checkbox" at bounding box center [126, 237] width 26 height 26
checkbox input "true"
click at [384, 281] on icon at bounding box center [390, 274] width 15 height 15
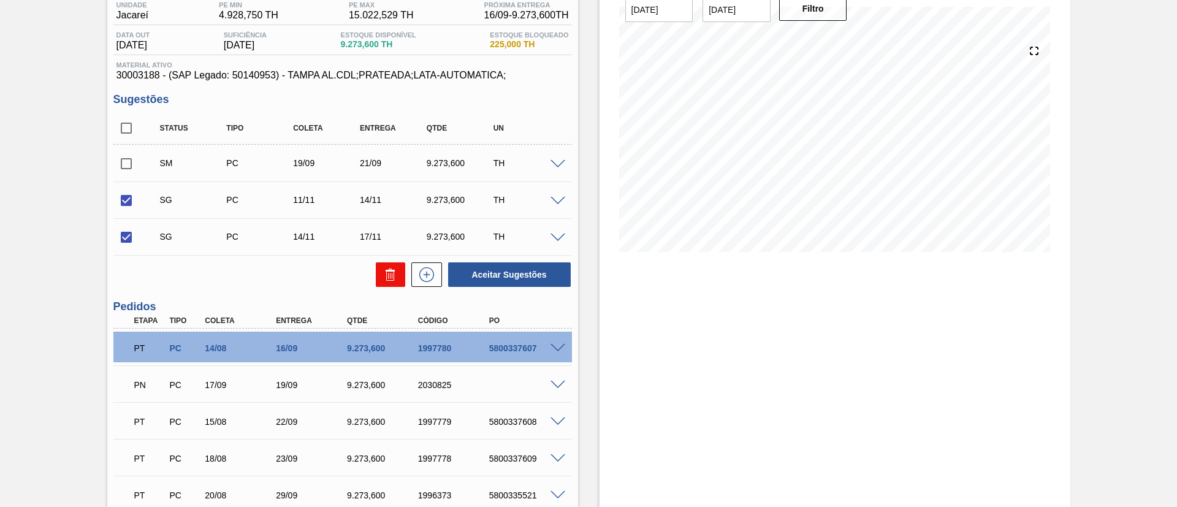
checkbox input "false"
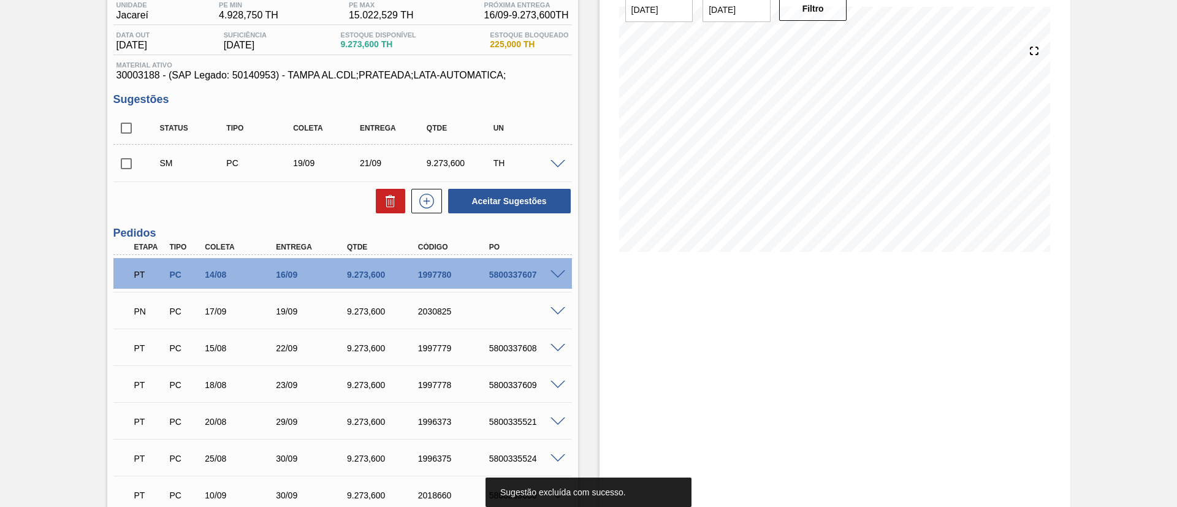
click at [129, 123] on input "checkbox" at bounding box center [126, 128] width 26 height 26
checkbox input "true"
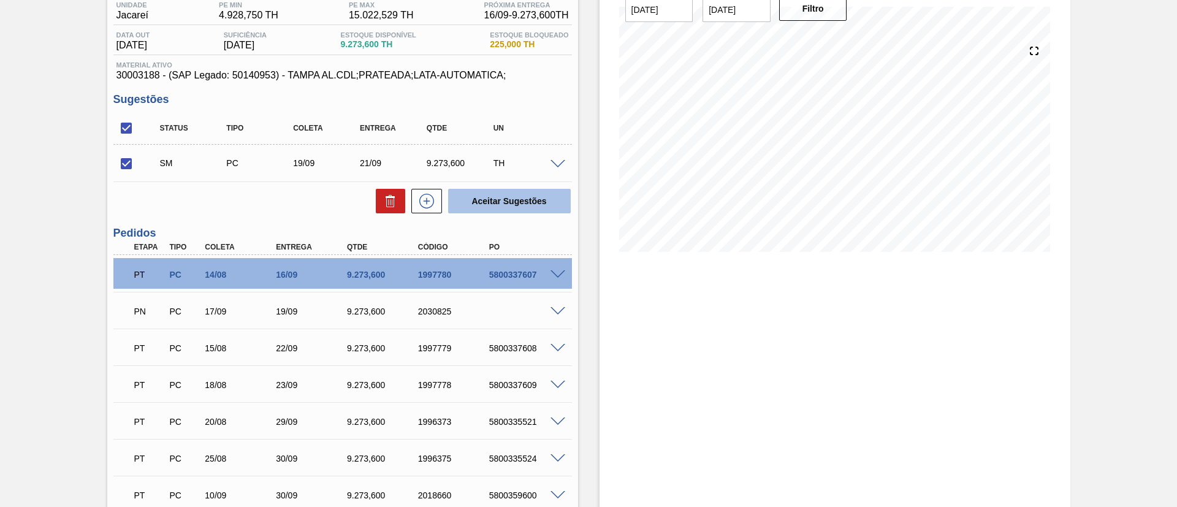
click at [484, 195] on button "Aceitar Sugestões" at bounding box center [509, 201] width 123 height 25
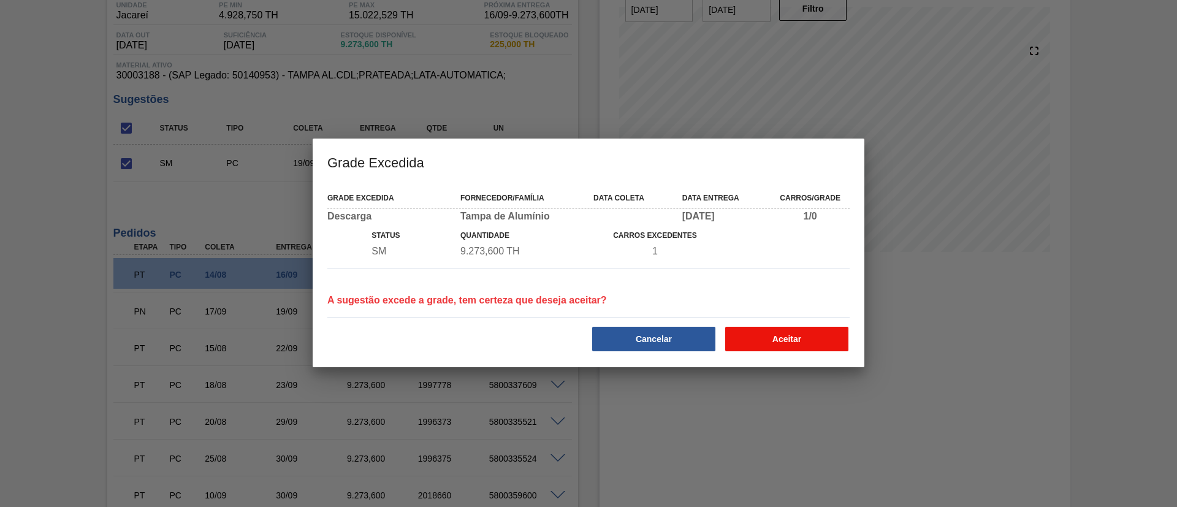
click at [782, 343] on button "Aceitar" at bounding box center [786, 339] width 123 height 25
